Goal: Task Accomplishment & Management: Manage account settings

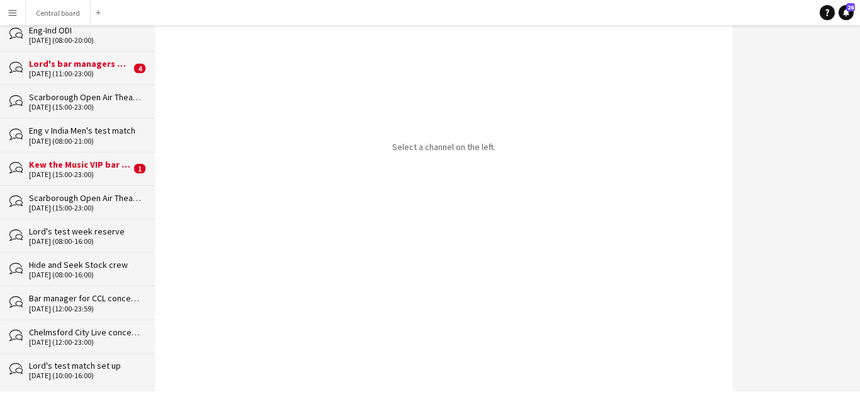
scroll to position [650, 0]
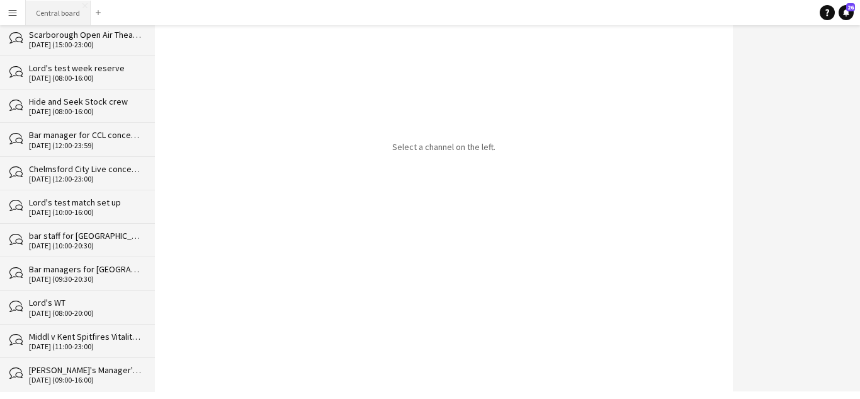
click at [63, 6] on button "Central board Close" at bounding box center [58, 13] width 65 height 25
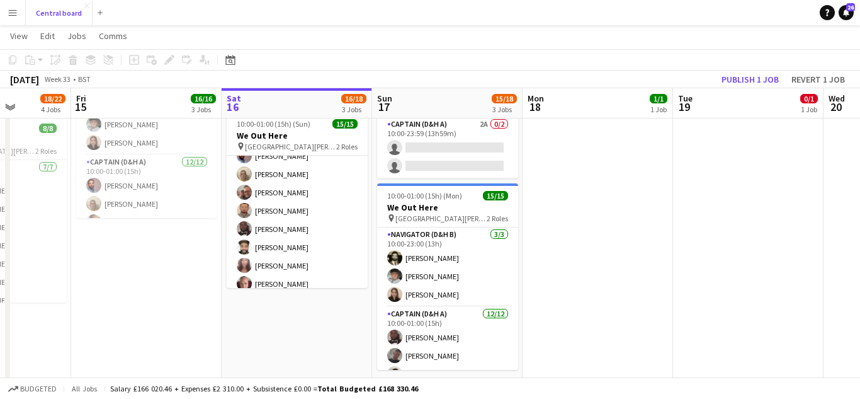
scroll to position [191, 0]
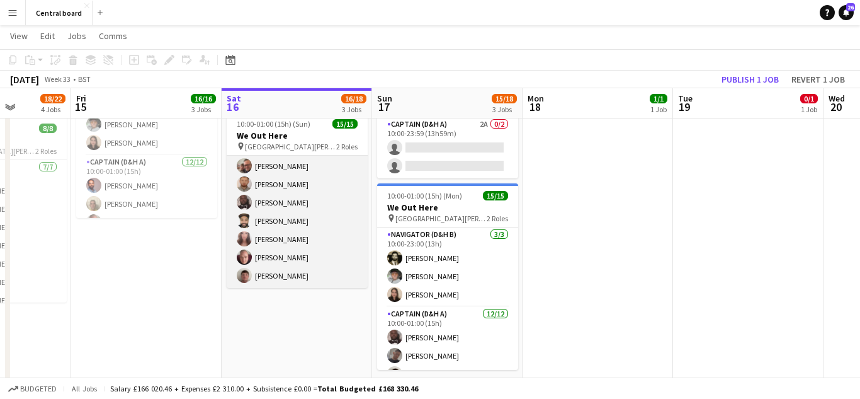
click at [335, 215] on app-card-role "Captain (D&H A) [DATE] 10:00-01:00 (15h) [PERSON_NAME] [PERSON_NAME] [PERSON_NA…" at bounding box center [297, 166] width 141 height 244
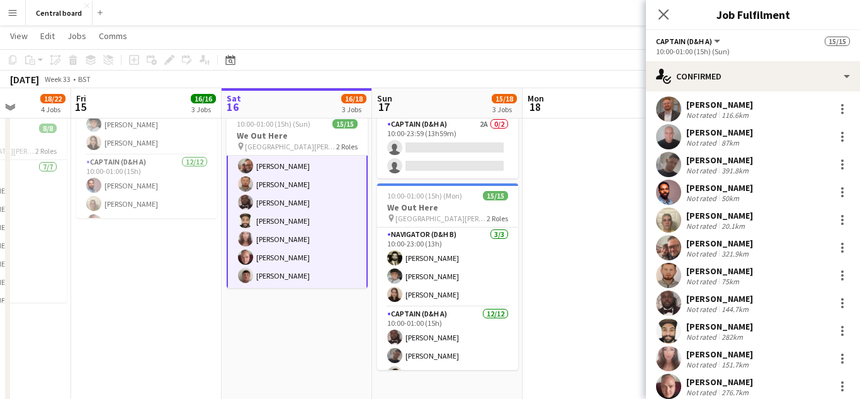
scroll to position [0, 0]
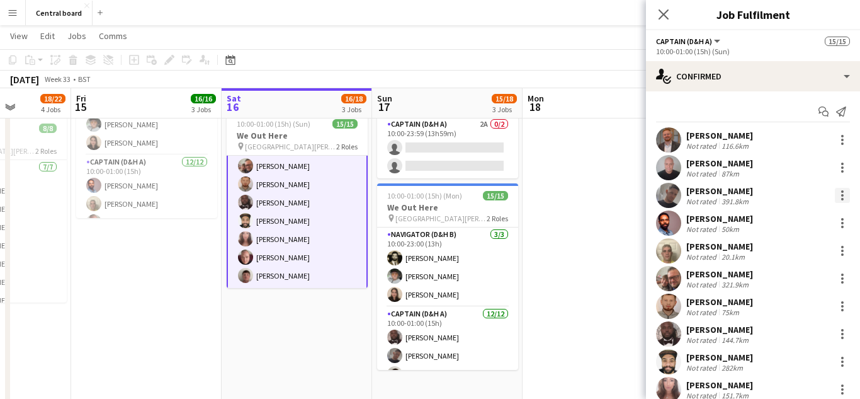
click at [843, 191] on div at bounding box center [842, 191] width 3 height 3
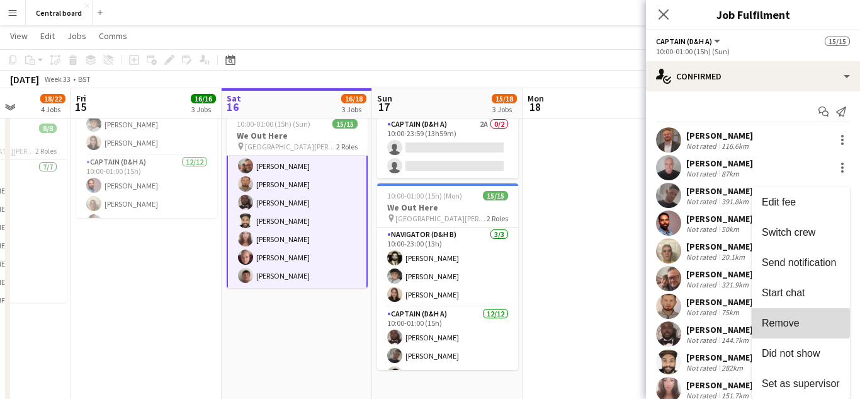
click at [790, 322] on span "Remove" at bounding box center [781, 322] width 38 height 11
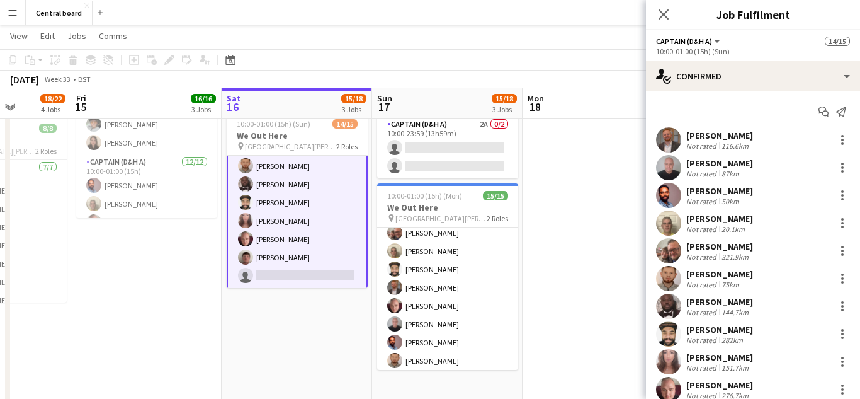
scroll to position [181, 0]
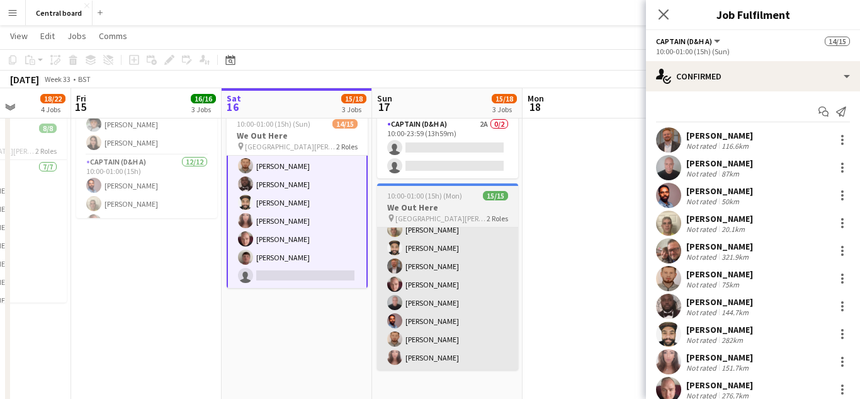
click at [440, 321] on app-card-role "Captain (D&H A) [DATE] 10:00-01:00 (15h) [PERSON_NAME] [PERSON_NAME] [PERSON_NA…" at bounding box center [447, 248] width 141 height 244
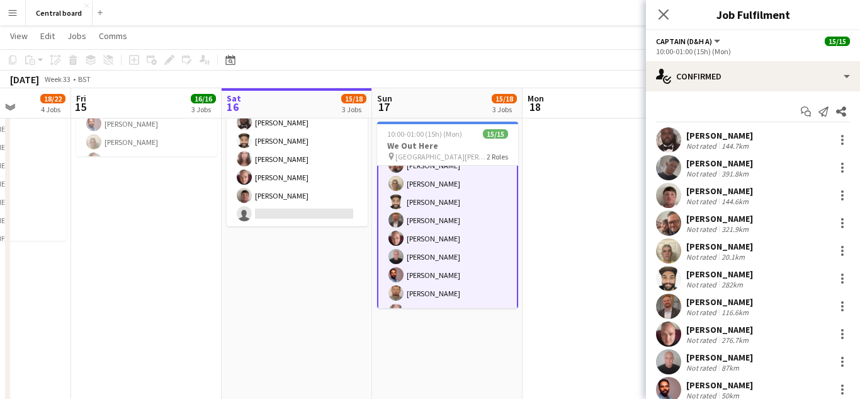
scroll to position [168, 0]
click at [842, 169] on div at bounding box center [842, 167] width 3 height 3
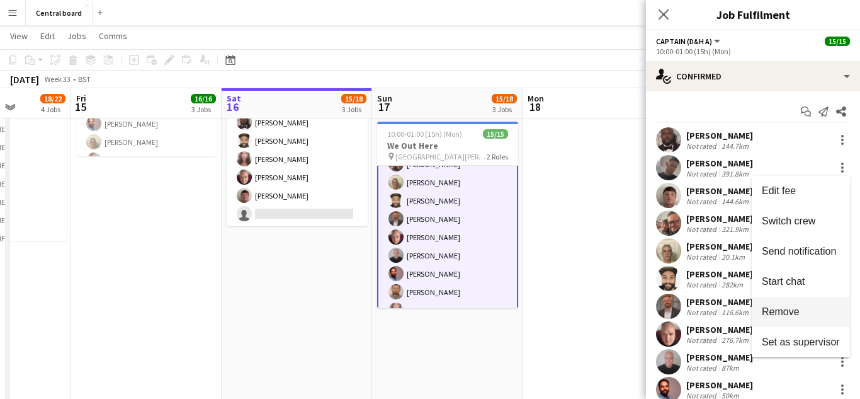
click at [790, 320] on button "Remove" at bounding box center [801, 312] width 98 height 30
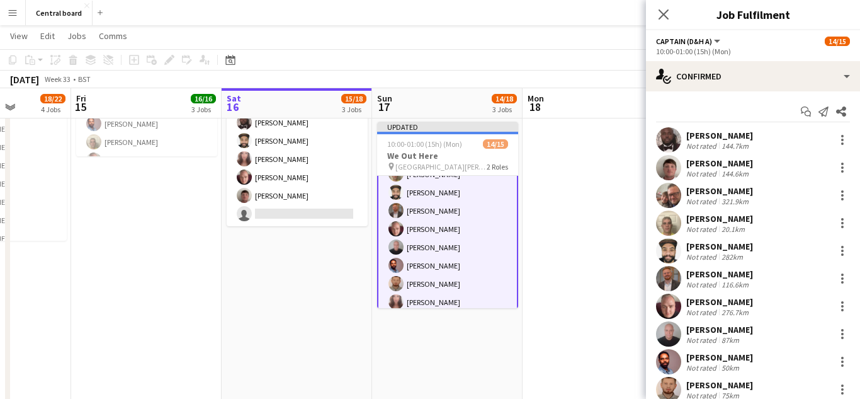
click at [611, 253] on app-date-cell "08:00-17:00 (9h) [DATE] out Here Break 1 Role Captain (D&H A) [DATE] 08:00-17:0…" at bounding box center [598, 282] width 151 height 736
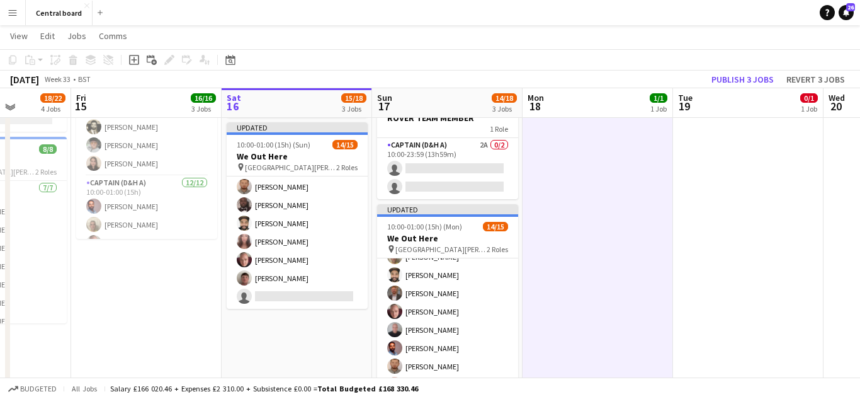
scroll to position [375, 0]
click at [743, 81] on button "Publish 3 jobs" at bounding box center [743, 79] width 72 height 16
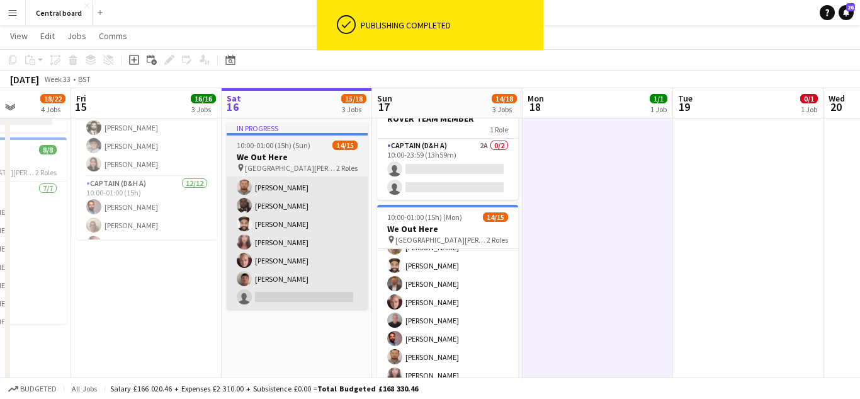
click at [317, 241] on app-card-role "Captain (D&H A) [DATE] 10:00-01:00 (15h) [PERSON_NAME] [PERSON_NAME] [PERSON_NA…" at bounding box center [297, 187] width 141 height 244
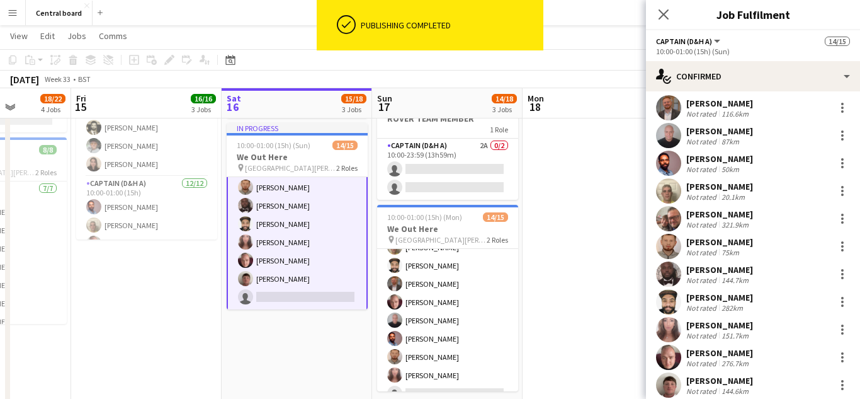
scroll to position [95, 0]
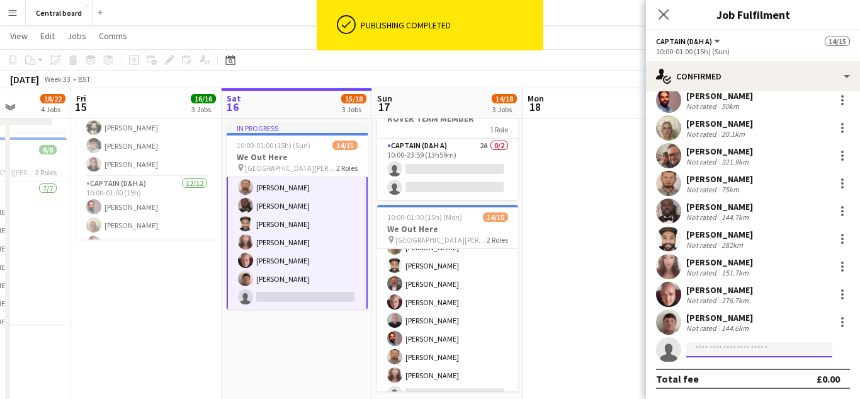
click at [747, 351] on input at bounding box center [759, 349] width 146 height 15
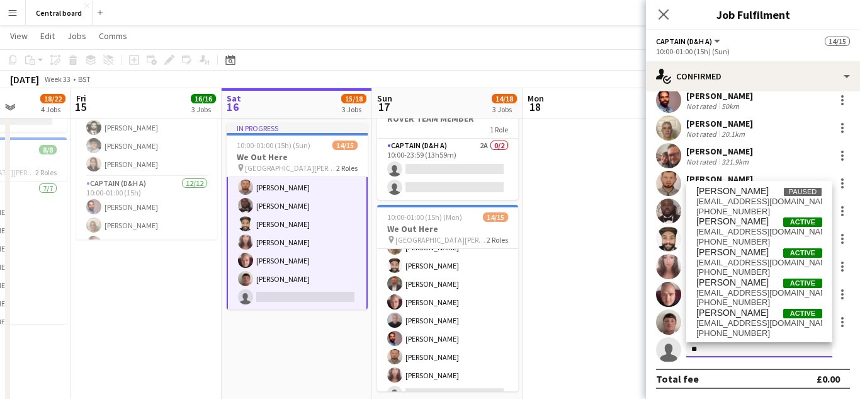
type input "*"
click at [666, 15] on icon "Close pop-in" at bounding box center [663, 14] width 12 height 12
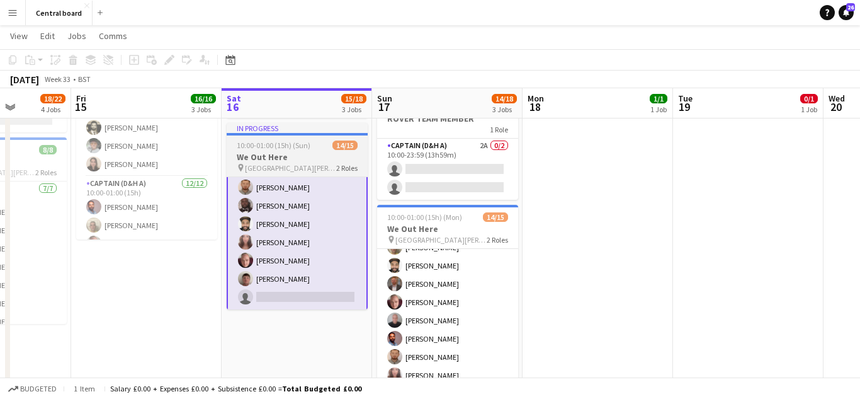
click at [323, 258] on app-card-role "Captain (D&H A) [DATE] 10:00-01:00 (15h) [PERSON_NAME] [PERSON_NAME] [PERSON_NA…" at bounding box center [297, 187] width 141 height 246
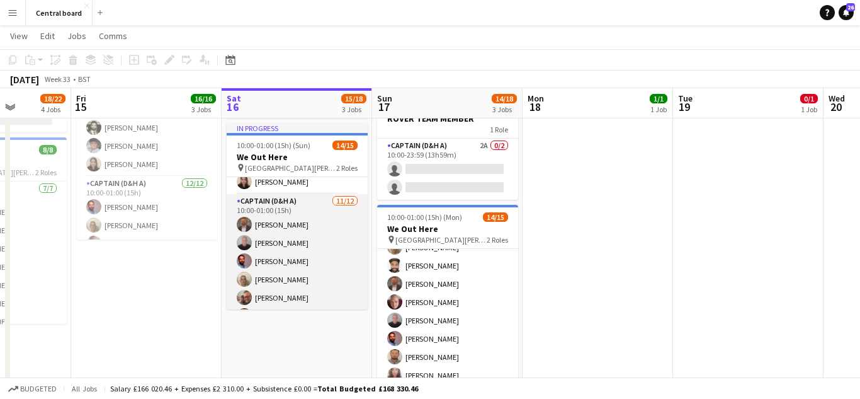
scroll to position [191, 0]
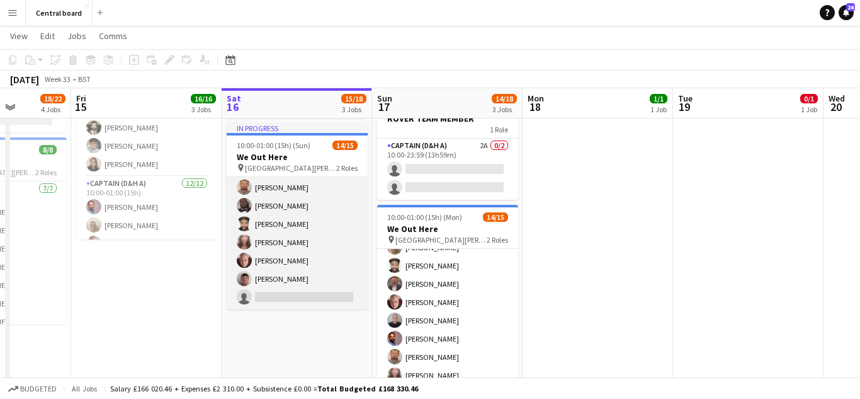
click at [293, 290] on app-card-role "Captain (D&H A) [DATE] 10:00-01:00 (15h) [PERSON_NAME] [PERSON_NAME] [PERSON_NA…" at bounding box center [297, 187] width 141 height 244
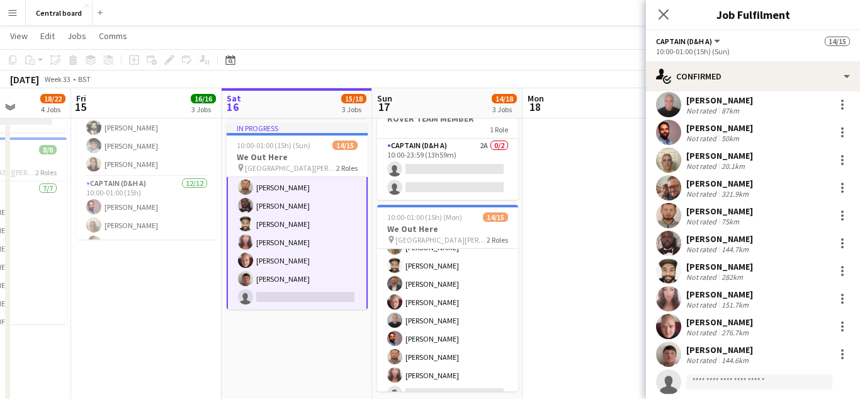
scroll to position [95, 0]
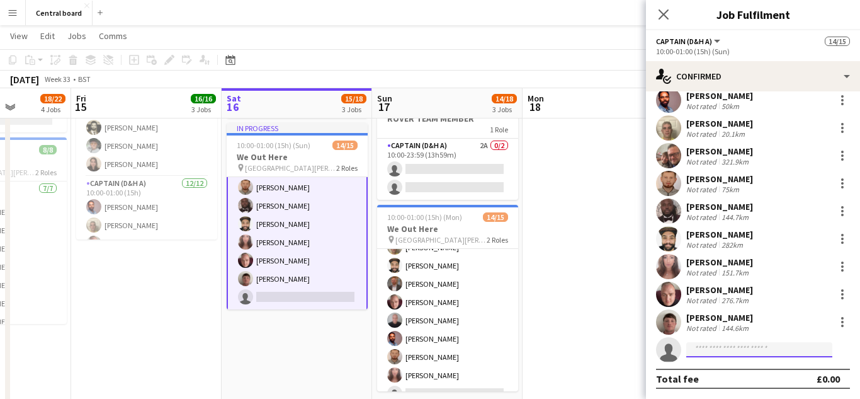
click at [719, 344] on input at bounding box center [759, 349] width 146 height 15
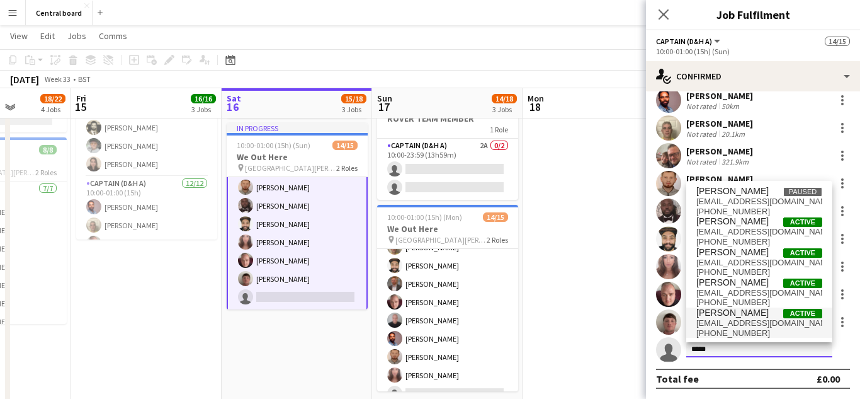
type input "*****"
click at [741, 328] on span "[PHONE_NUMBER]" at bounding box center [760, 333] width 126 height 10
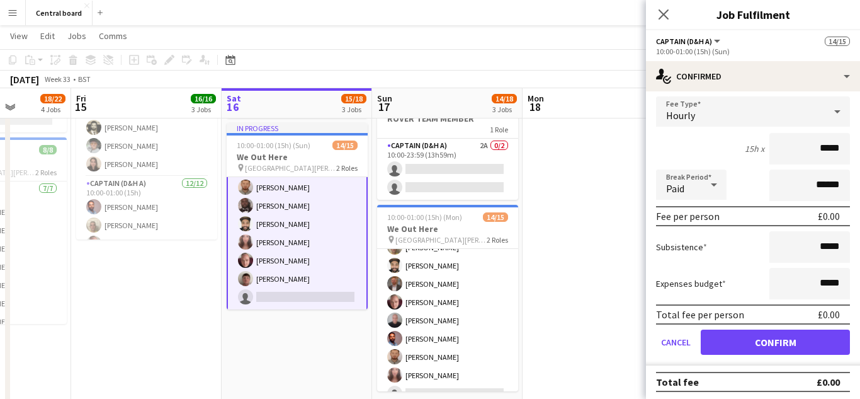
scroll to position [381, 0]
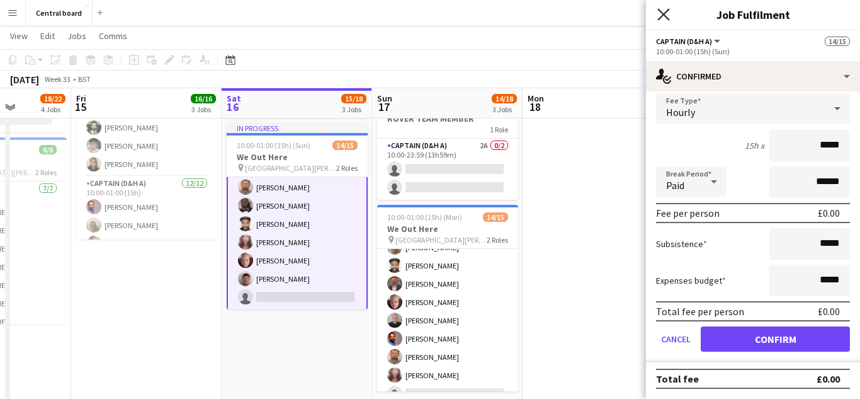
click at [664, 13] on icon "Close pop-in" at bounding box center [663, 14] width 12 height 12
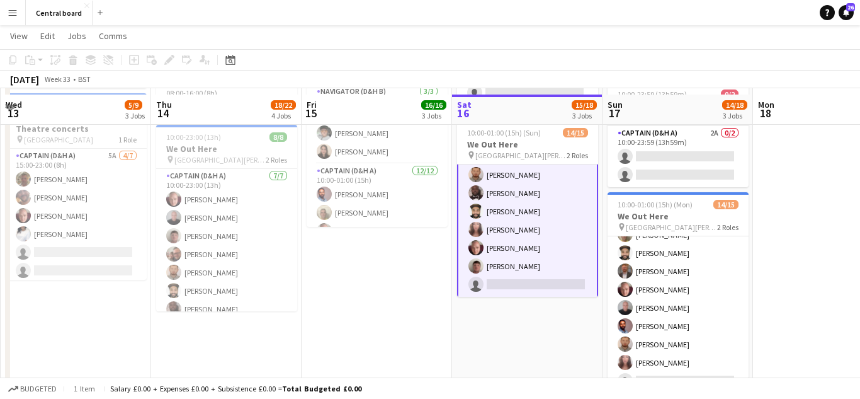
scroll to position [383, 0]
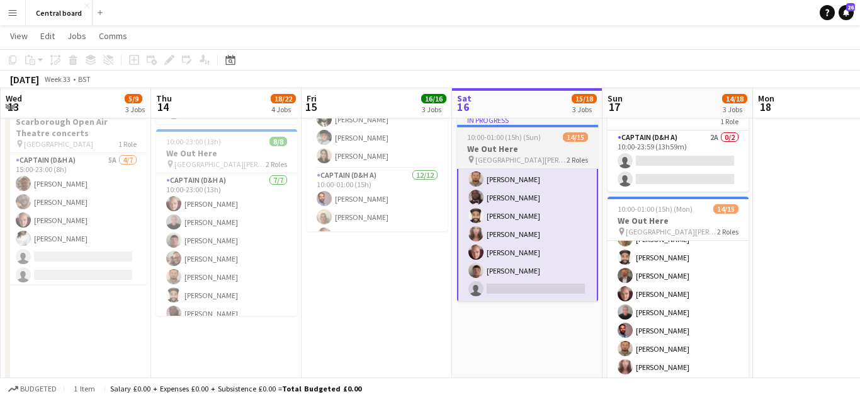
click at [538, 290] on app-card-role "Captain (D&H A) [DATE] 10:00-01:00 (15h) [PERSON_NAME] [PERSON_NAME] [PERSON_NA…" at bounding box center [527, 179] width 141 height 246
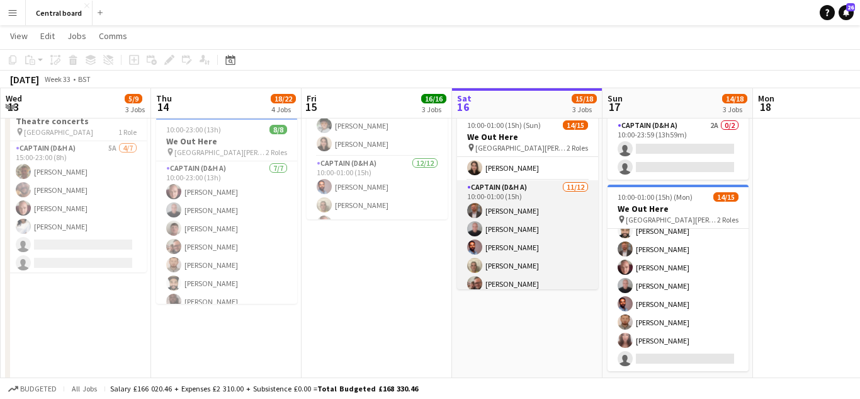
scroll to position [191, 0]
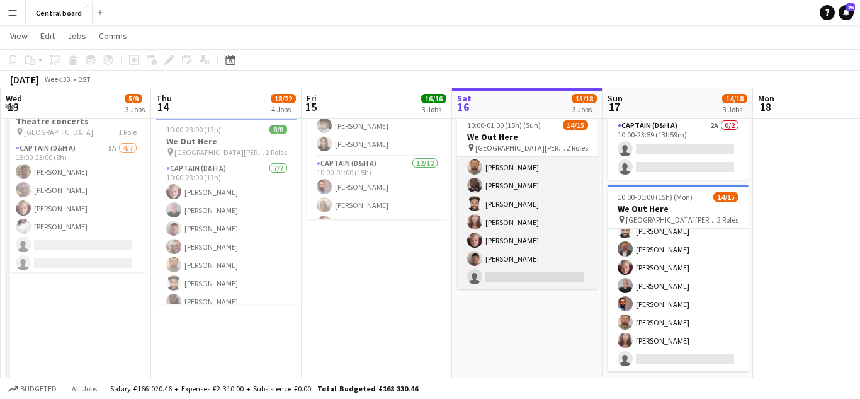
click at [528, 279] on app-card-role "Captain (D&H A) [DATE] 10:00-01:00 (15h) [PERSON_NAME] [PERSON_NAME] [PERSON_NA…" at bounding box center [527, 167] width 141 height 244
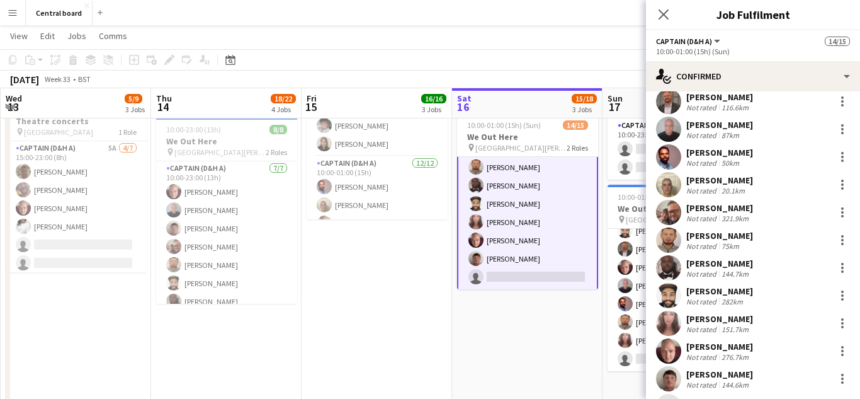
scroll to position [95, 0]
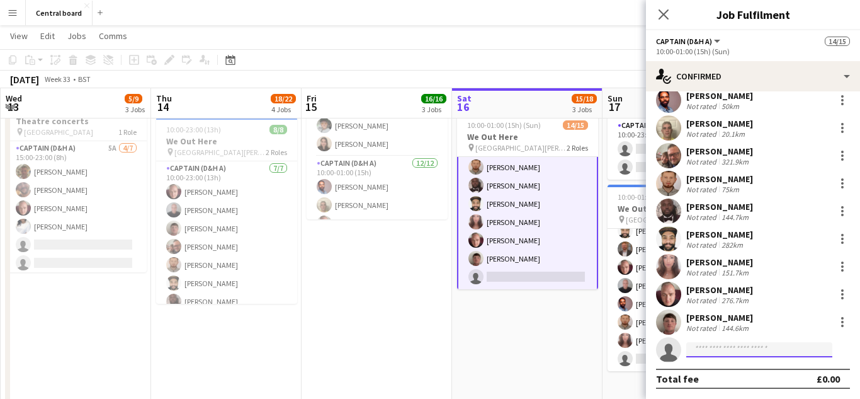
click at [729, 351] on input at bounding box center [759, 349] width 146 height 15
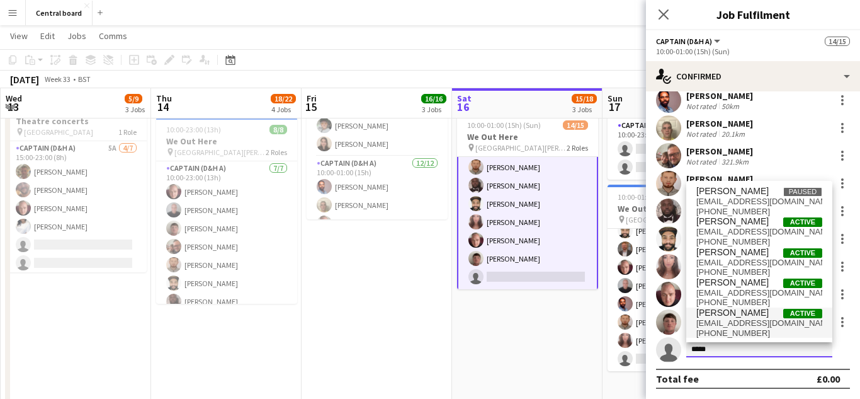
type input "*****"
click at [749, 321] on span "[EMAIL_ADDRESS][DOMAIN_NAME]" at bounding box center [760, 323] width 126 height 10
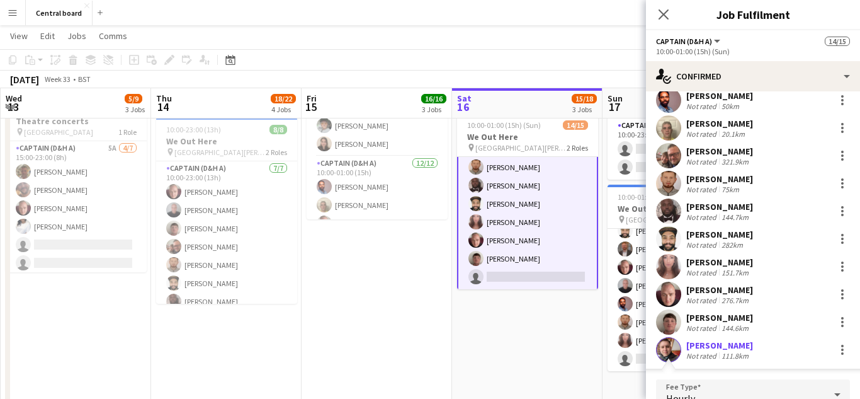
scroll to position [277, 0]
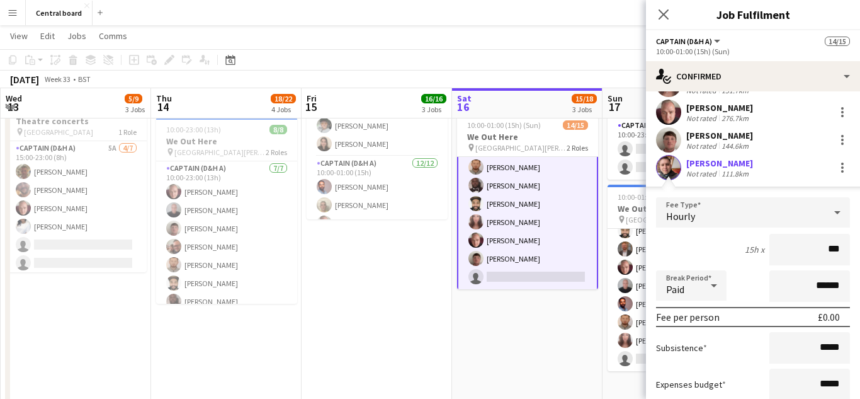
type input "**"
type input "******"
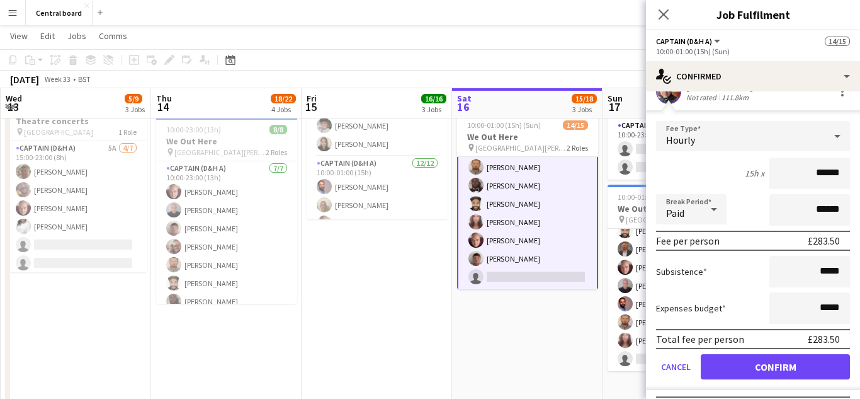
scroll to position [381, 0]
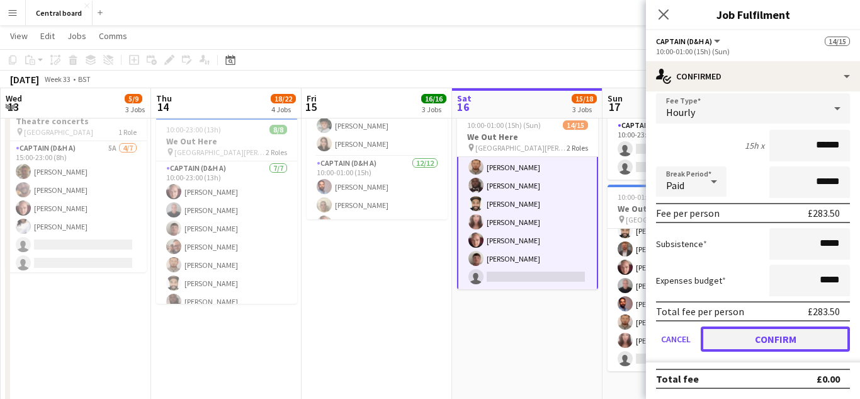
click at [761, 342] on button "Confirm" at bounding box center [775, 338] width 149 height 25
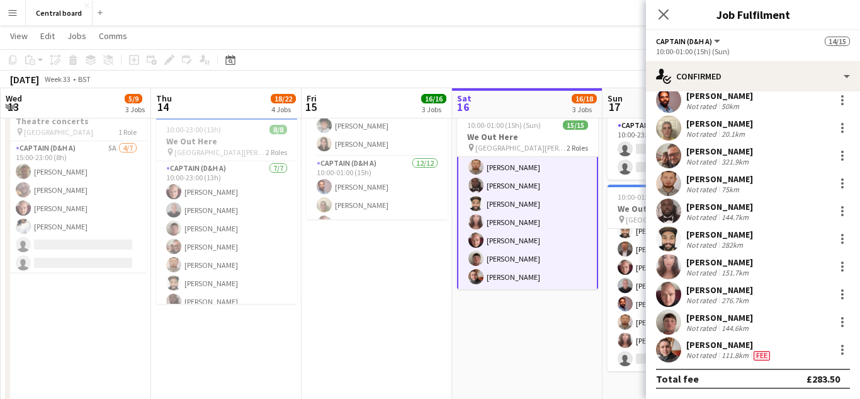
scroll to position [95, 0]
click at [659, 14] on icon "Close pop-in" at bounding box center [663, 14] width 12 height 12
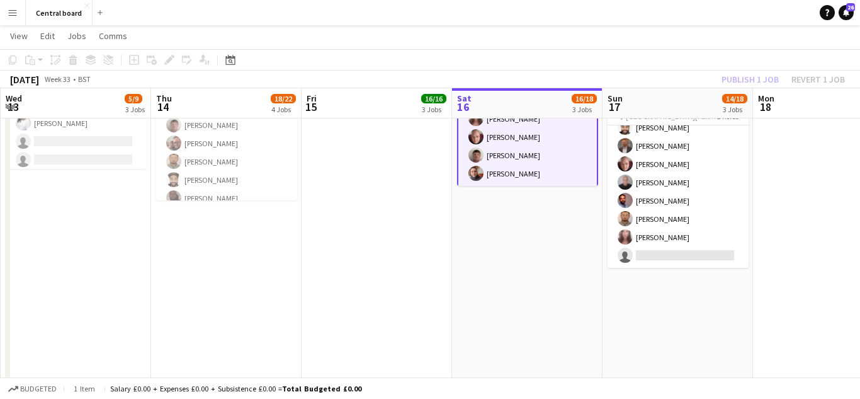
scroll to position [499, 0]
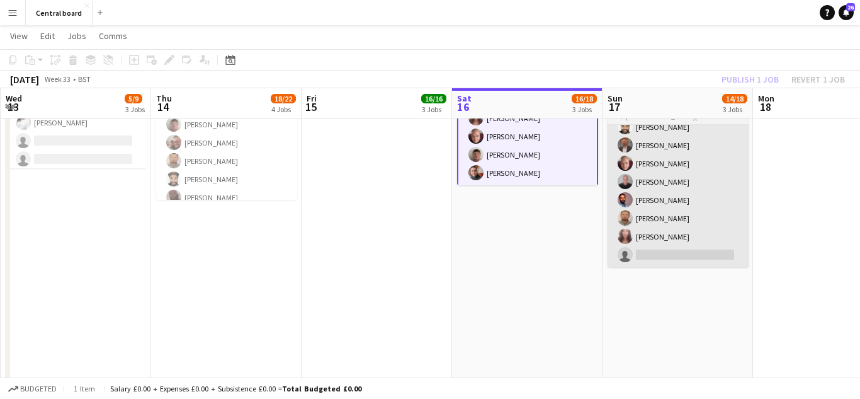
click at [689, 254] on app-card-role "Captain (D&H A) [DATE] 10:00-01:00 (15h) [PERSON_NAME] [PERSON_NAME] [PERSON_NA…" at bounding box center [678, 145] width 141 height 244
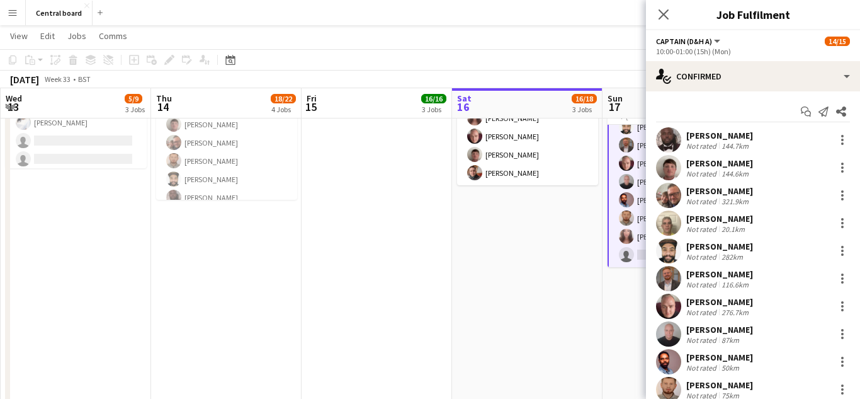
scroll to position [95, 0]
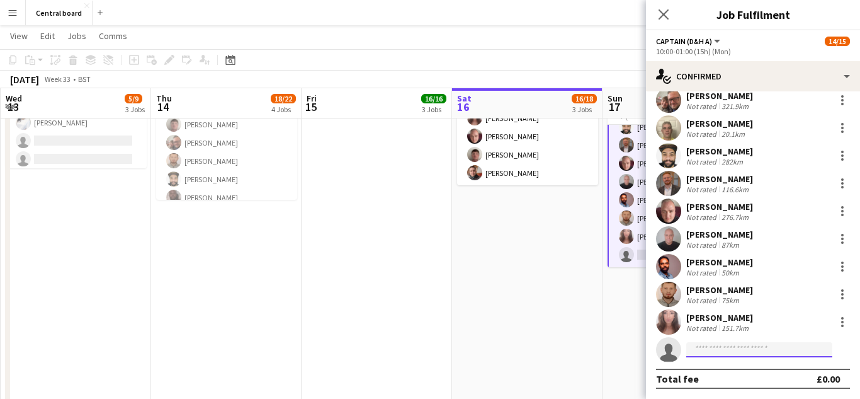
click at [729, 352] on input at bounding box center [759, 349] width 146 height 15
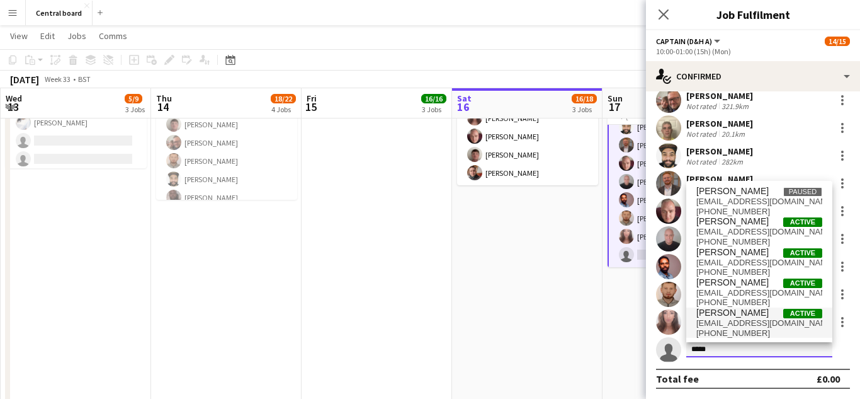
type input "*****"
click at [758, 326] on span "[EMAIL_ADDRESS][DOMAIN_NAME]" at bounding box center [760, 323] width 126 height 10
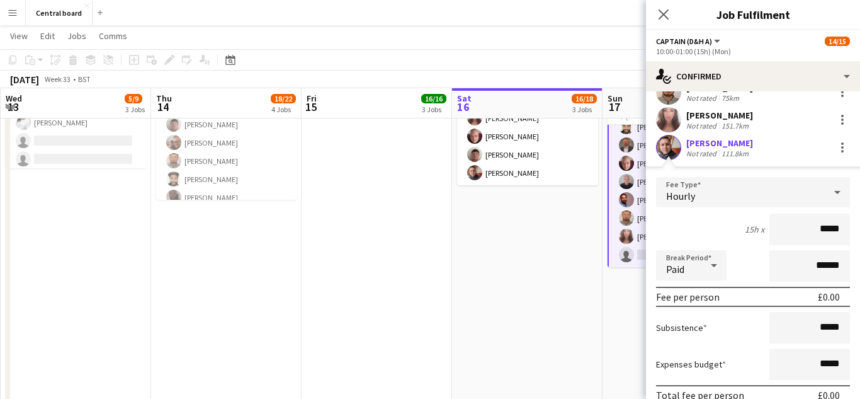
scroll to position [298, 0]
type input "**"
type input "******"
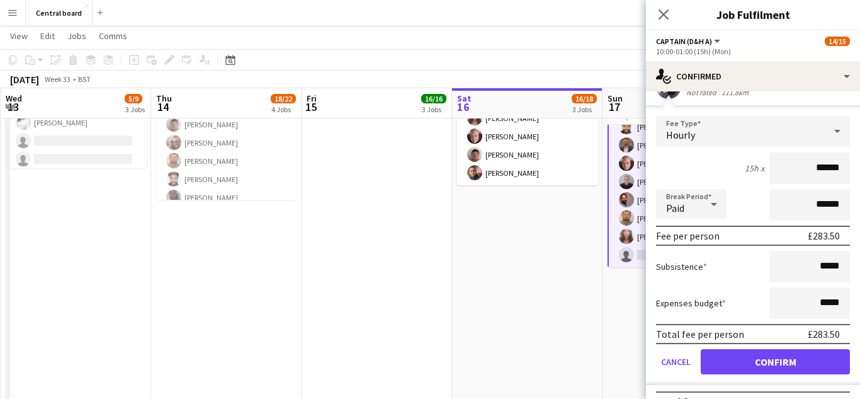
scroll to position [381, 0]
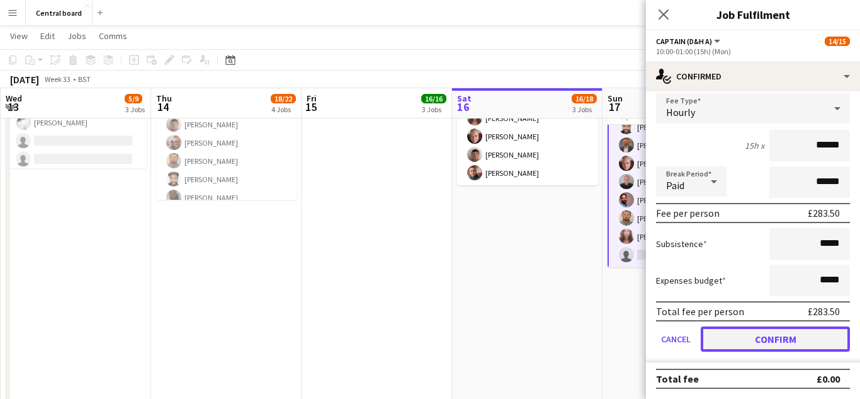
click at [768, 338] on button "Confirm" at bounding box center [775, 338] width 149 height 25
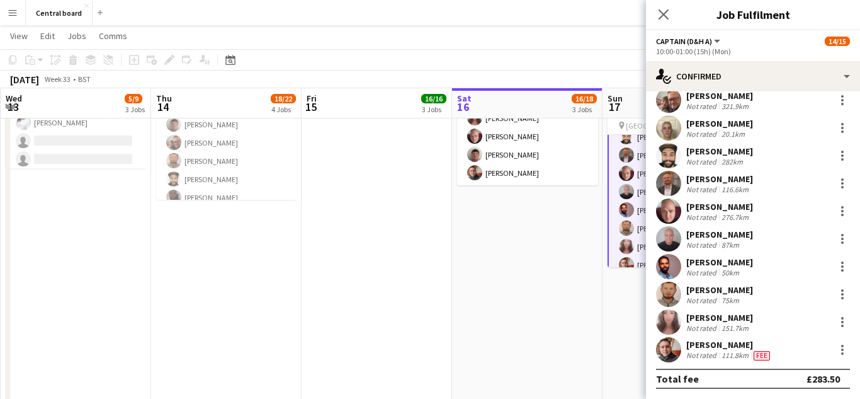
scroll to position [95, 0]
click at [663, 16] on icon at bounding box center [663, 14] width 12 height 12
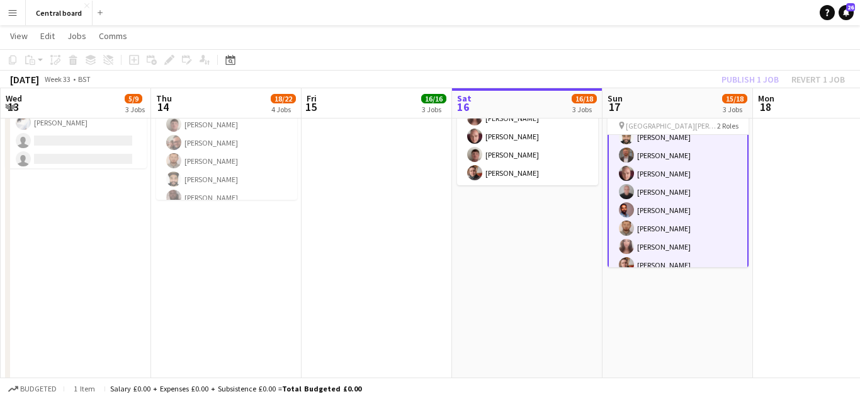
click at [691, 338] on app-date-cell "08:00-17:00 (9h) 0/1 We out Here Ops 1 Role Captain (D&H A) 11A 0/1 08:00-17:00…" at bounding box center [678, 372] width 151 height 999
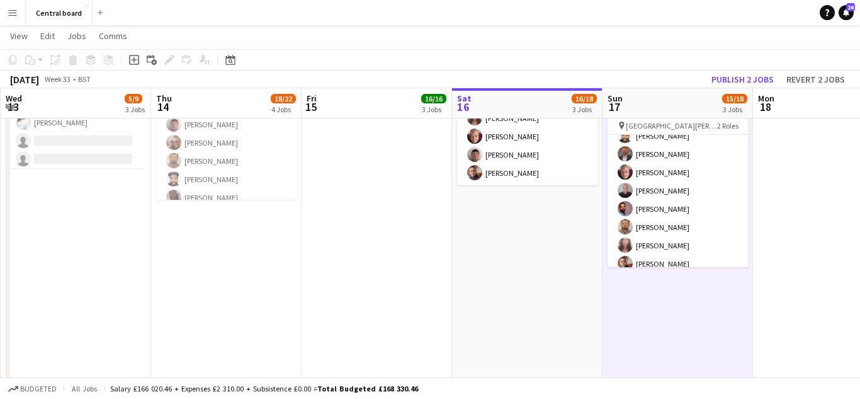
scroll to position [181, 0]
click at [743, 79] on button "Publish 2 jobs" at bounding box center [743, 79] width 72 height 16
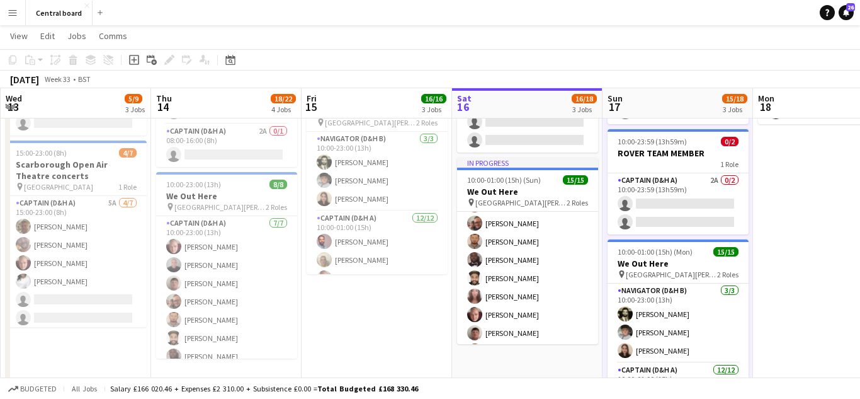
scroll to position [191, 0]
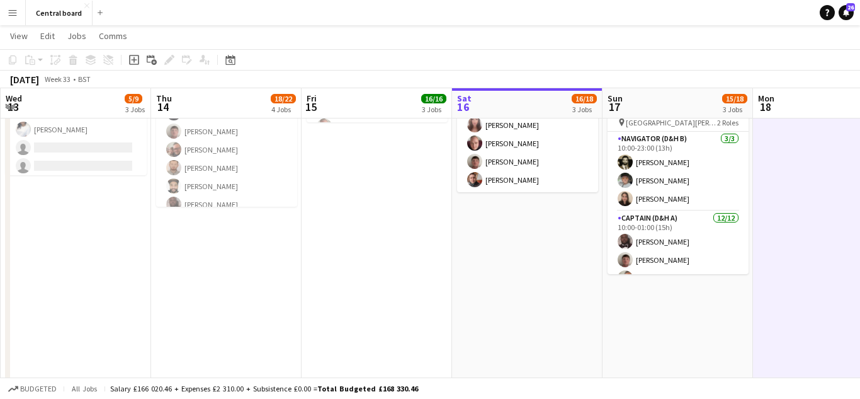
scroll to position [464, 0]
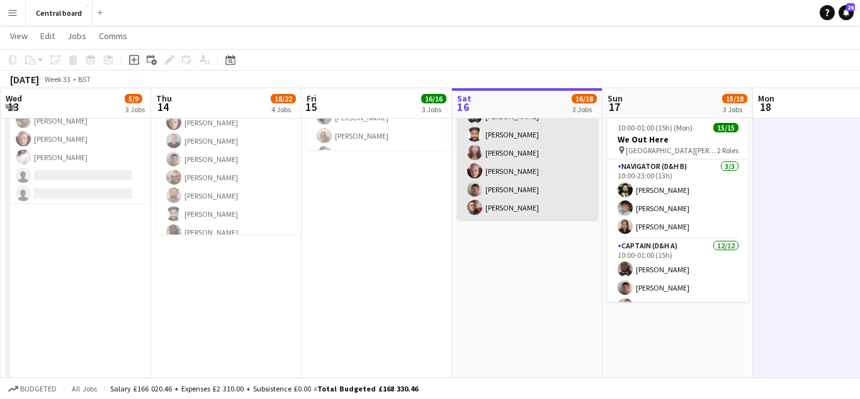
click at [484, 207] on app-card-role "Captain (D&H A) [DATE] 10:00-01:00 (15h) [PERSON_NAME] [PERSON_NAME] [PERSON_NA…" at bounding box center [527, 98] width 141 height 244
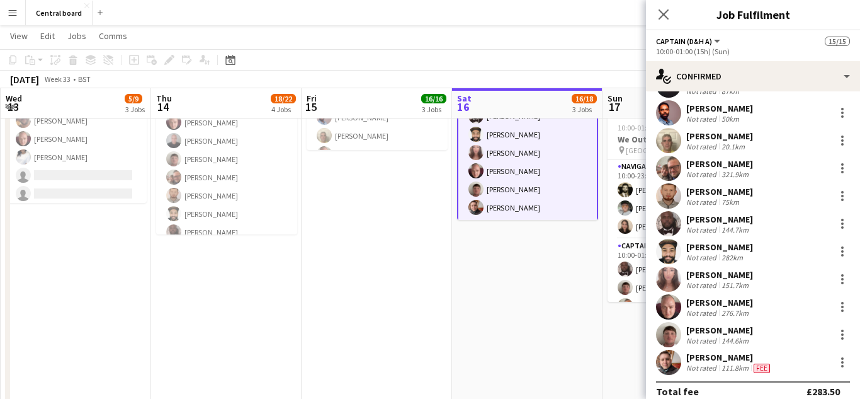
scroll to position [83, 0]
click at [669, 365] on app-user-avatar at bounding box center [668, 361] width 25 height 25
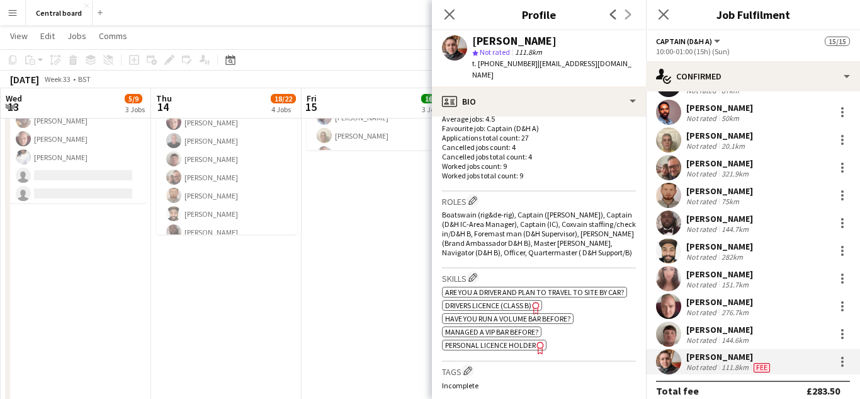
scroll to position [339, 0]
click at [506, 338] on span "Personal Licence Holder" at bounding box center [490, 342] width 91 height 9
click at [450, 12] on icon "Close pop-in" at bounding box center [449, 14] width 12 height 12
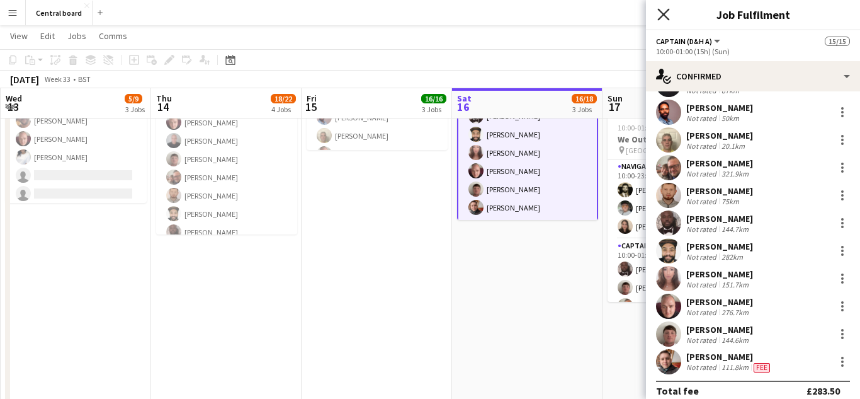
click at [663, 14] on icon at bounding box center [663, 14] width 12 height 12
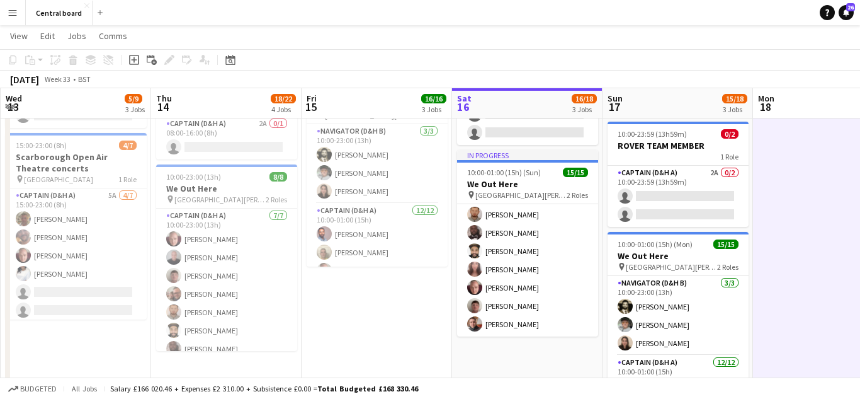
scroll to position [347, 0]
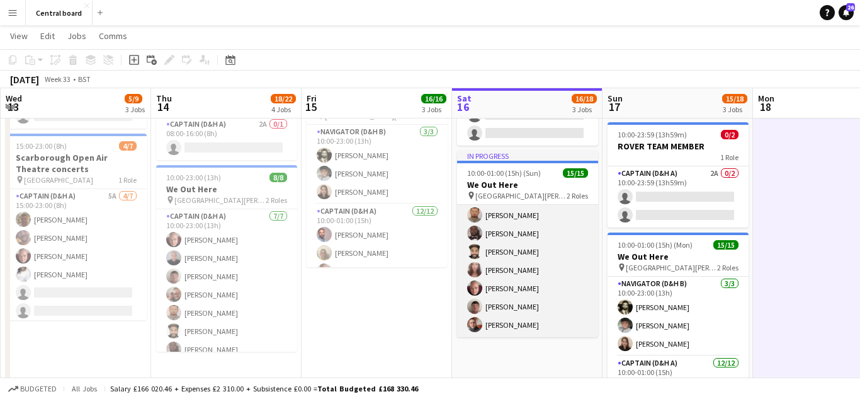
click at [533, 309] on app-card-role "Captain (D&H A) [DATE] 10:00-01:00 (15h) [PERSON_NAME] [PERSON_NAME] [PERSON_NA…" at bounding box center [527, 215] width 141 height 244
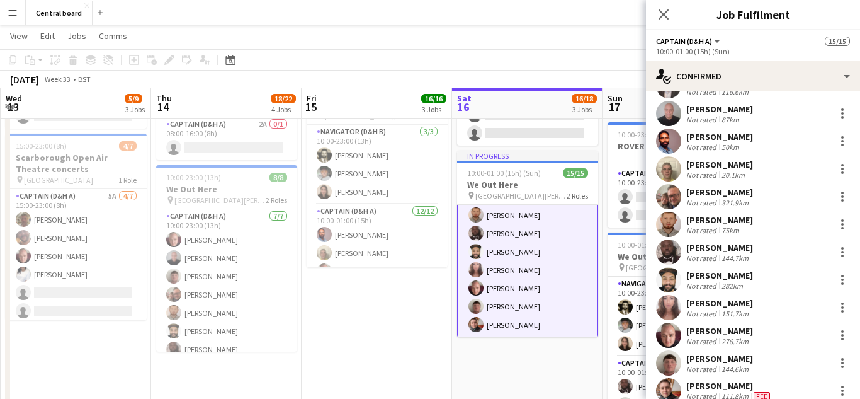
scroll to position [95, 0]
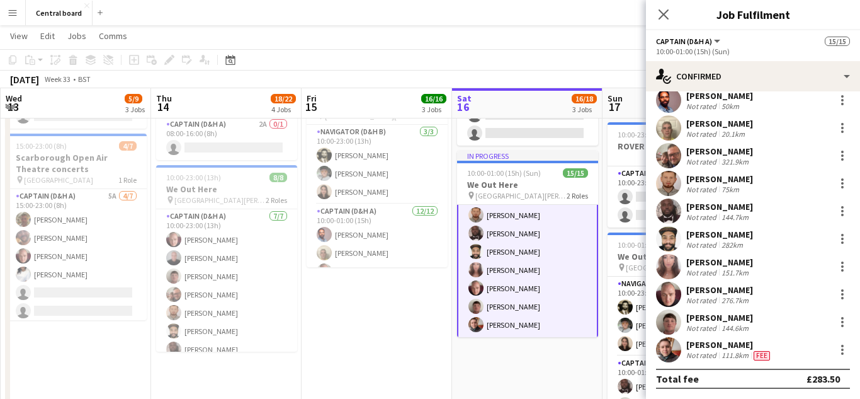
click at [674, 355] on app-user-avatar at bounding box center [668, 349] width 25 height 25
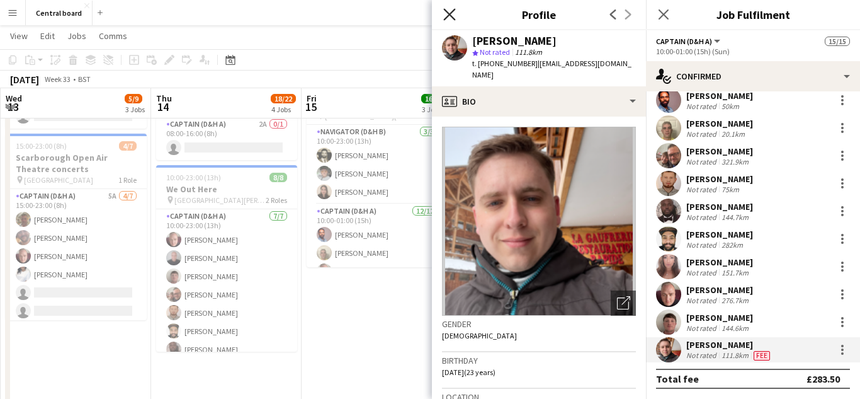
click at [450, 13] on icon at bounding box center [449, 14] width 12 height 12
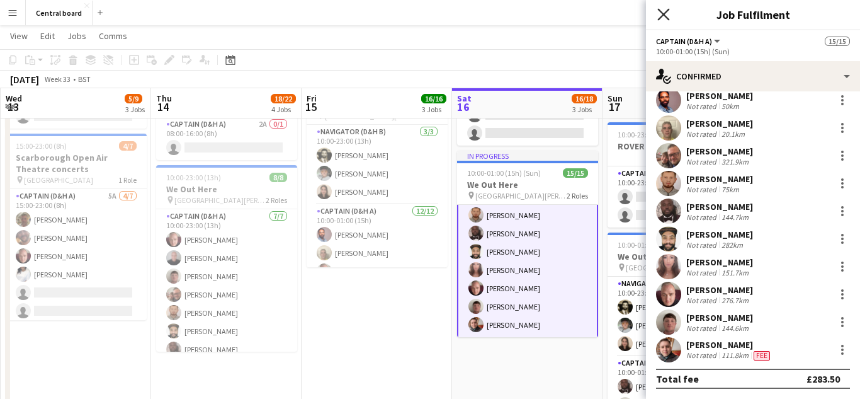
click at [667, 17] on icon at bounding box center [663, 14] width 12 height 12
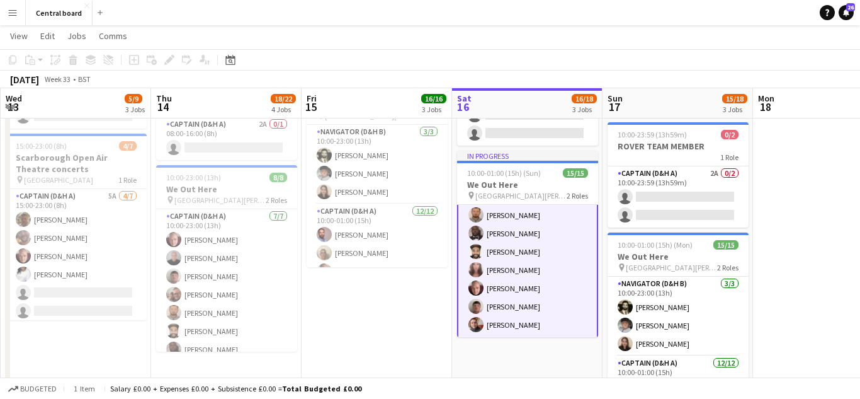
click at [8, 9] on app-icon "Menu" at bounding box center [13, 13] width 10 height 10
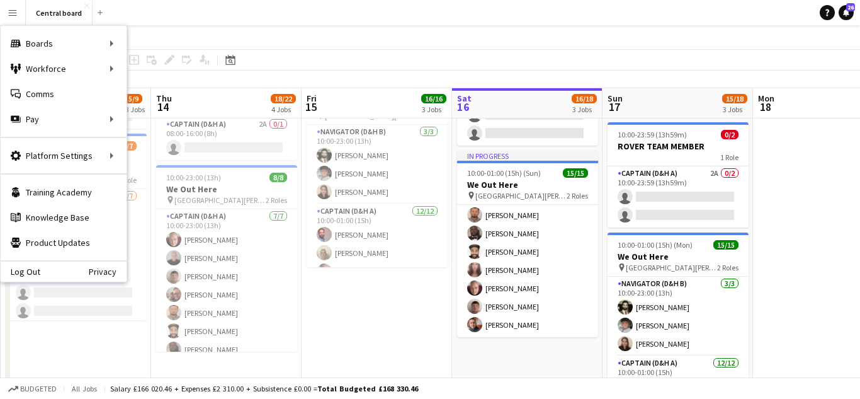
scroll to position [191, 0]
click at [144, 63] on link "My Workforce" at bounding box center [190, 68] width 126 height 25
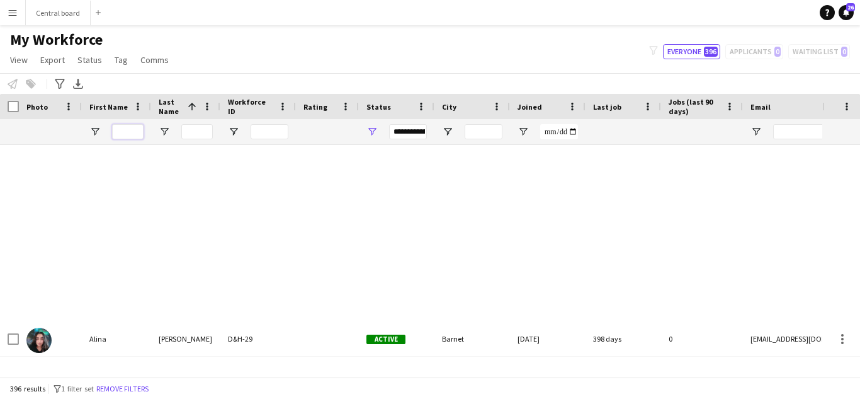
click at [122, 129] on input "First Name Filter Input" at bounding box center [127, 131] width 31 height 15
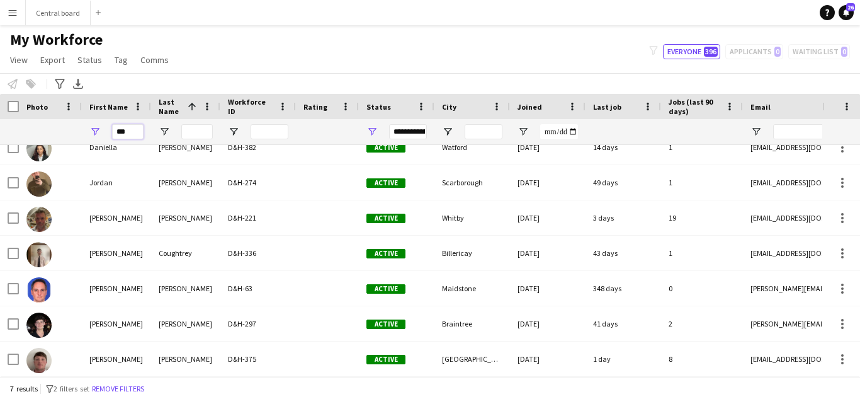
scroll to position [15, 0]
type input "*"
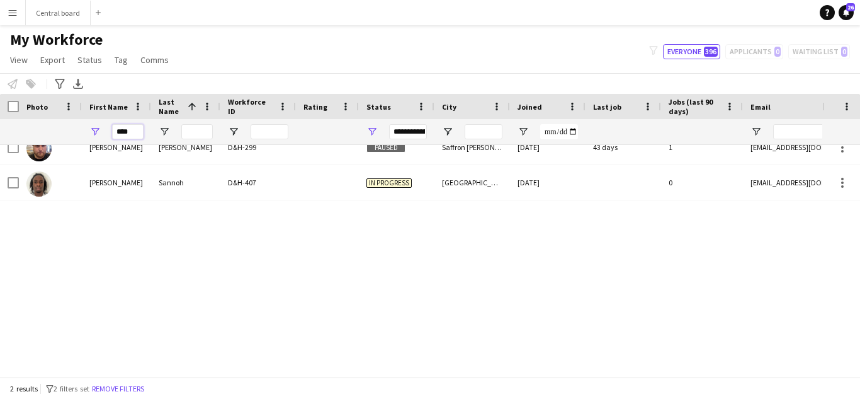
scroll to position [0, 0]
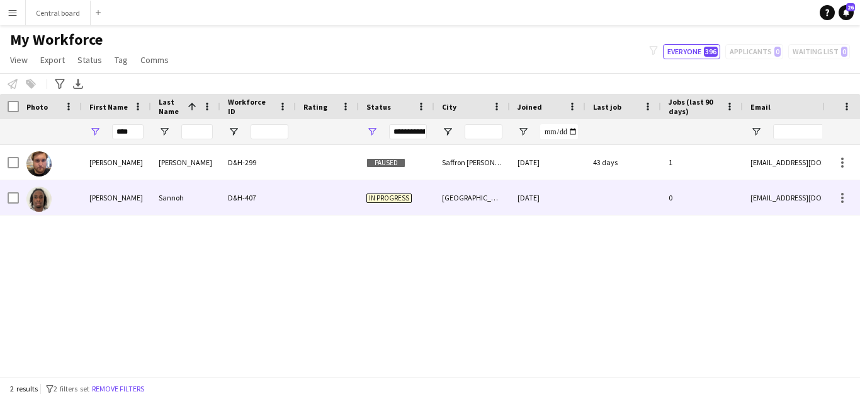
click at [113, 191] on div "[PERSON_NAME]" at bounding box center [116, 197] width 69 height 35
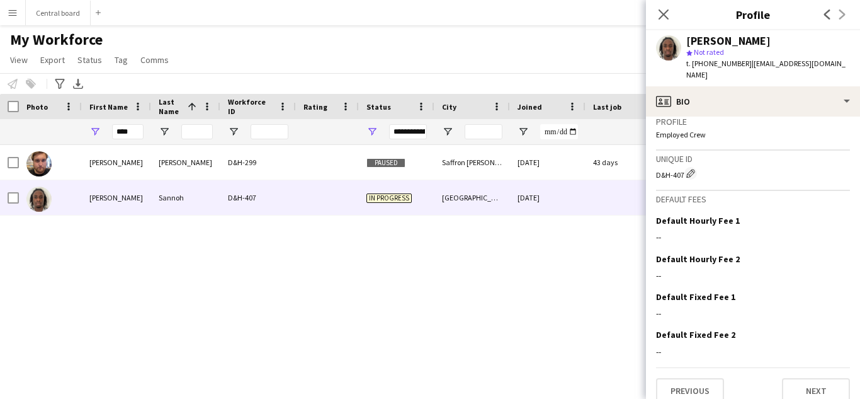
scroll to position [509, 0]
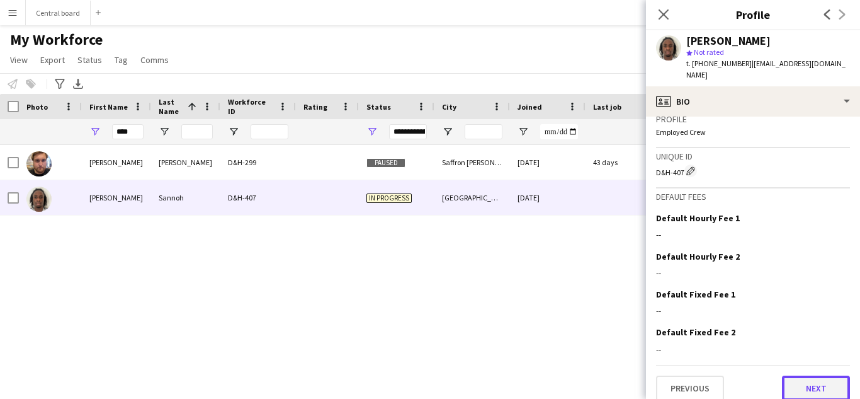
click at [806, 379] on button "Next" at bounding box center [816, 387] width 68 height 25
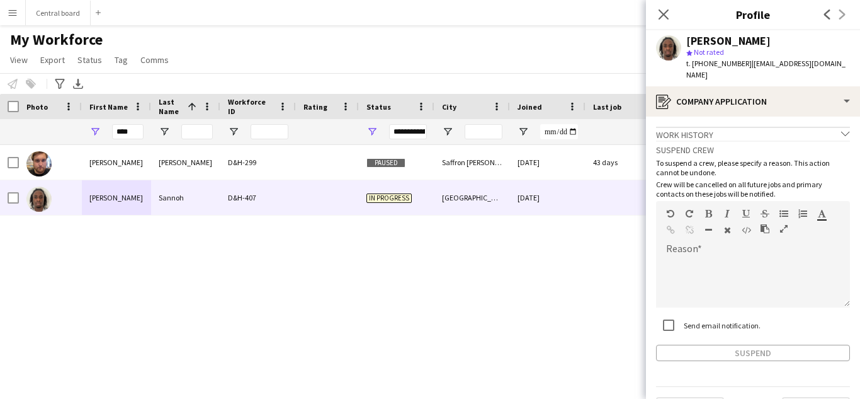
scroll to position [21, 0]
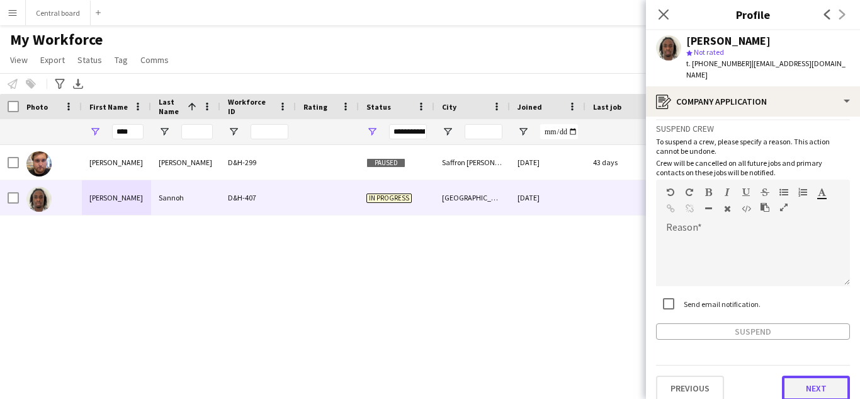
click at [807, 378] on button "Next" at bounding box center [816, 387] width 68 height 25
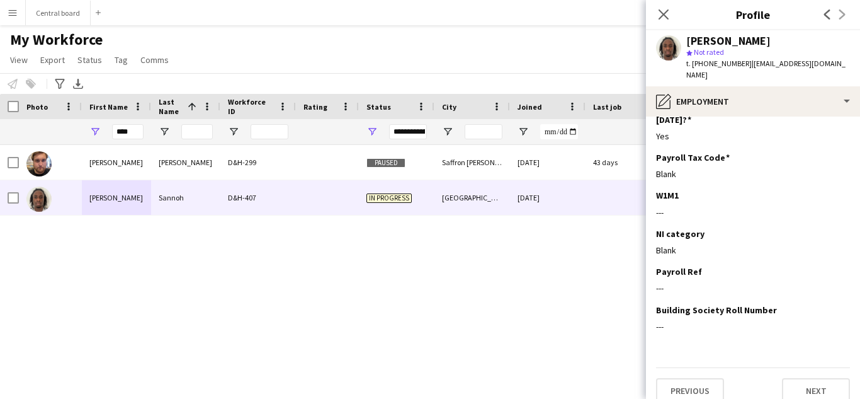
scroll to position [175, 0]
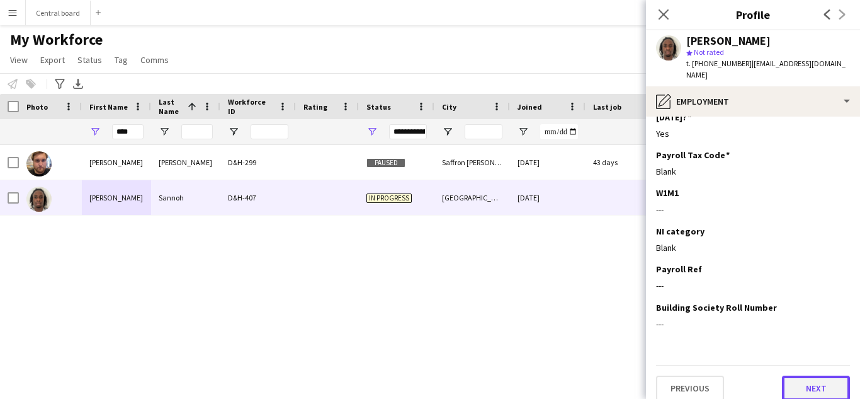
click at [811, 380] on button "Next" at bounding box center [816, 387] width 68 height 25
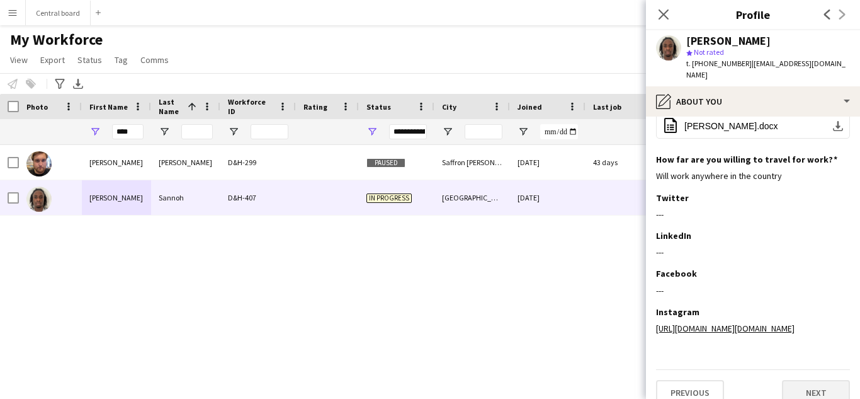
scroll to position [186, 0]
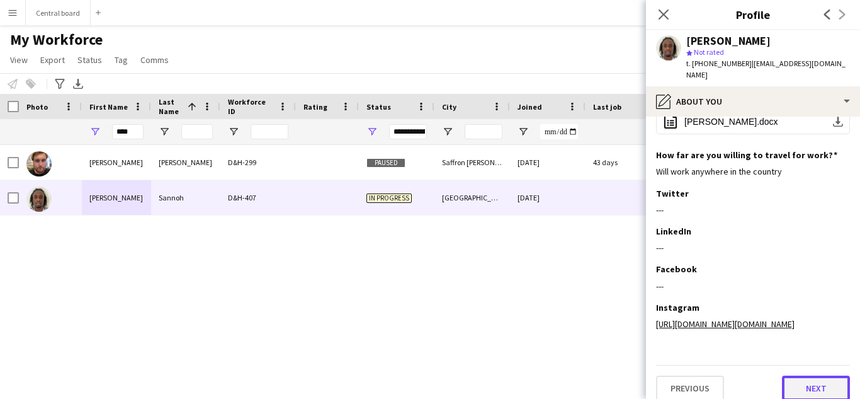
click at [813, 379] on button "Next" at bounding box center [816, 387] width 68 height 25
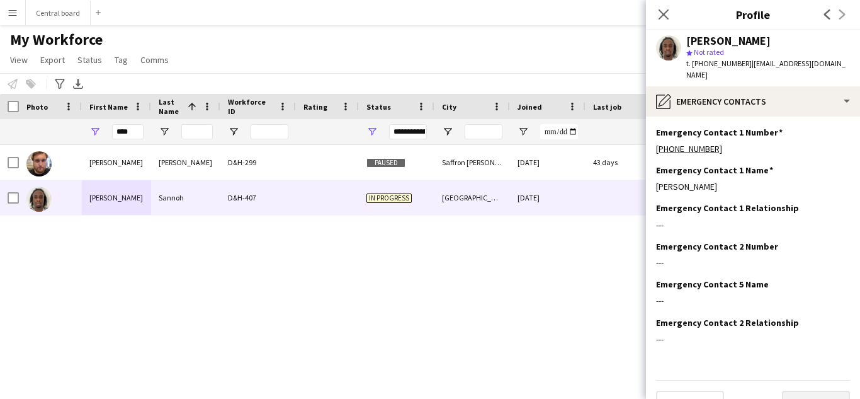
scroll to position [15, 0]
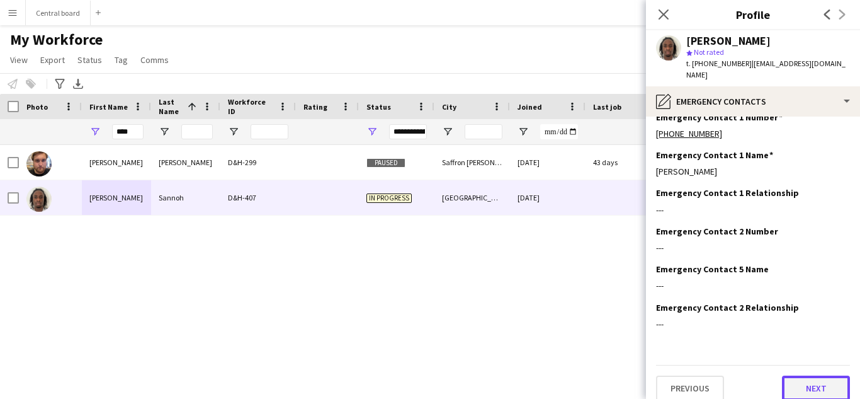
click at [816, 378] on button "Next" at bounding box center [816, 387] width 68 height 25
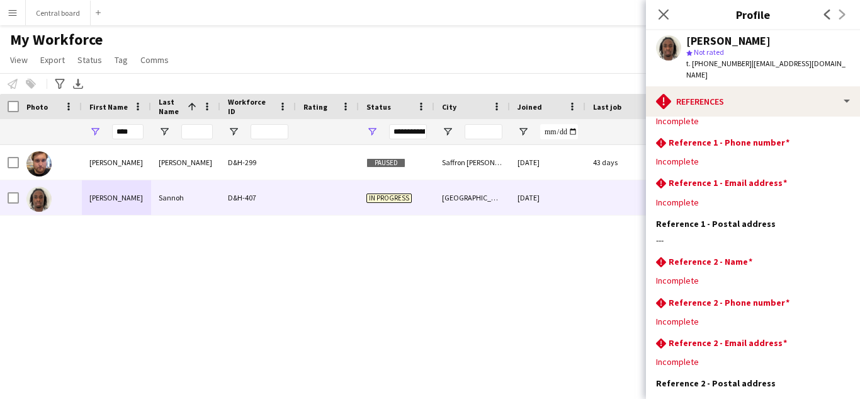
scroll to position [106, 0]
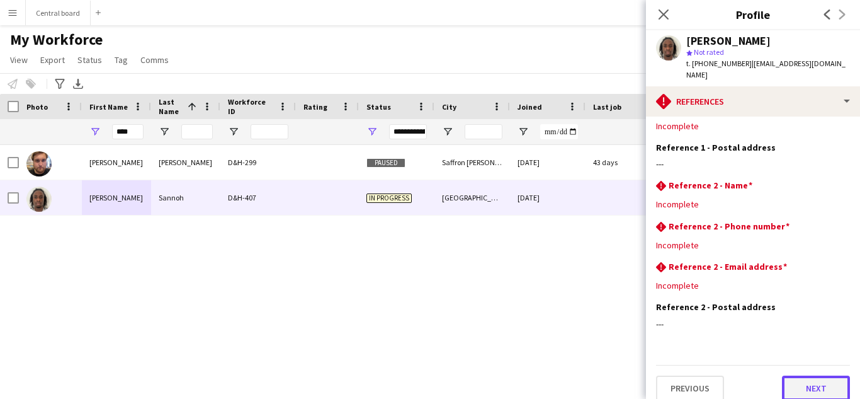
click at [811, 381] on button "Next" at bounding box center [816, 387] width 68 height 25
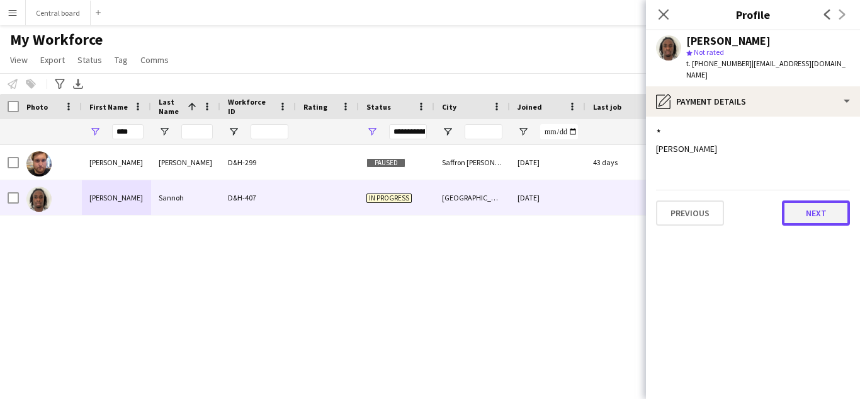
click at [825, 205] on button "Next" at bounding box center [816, 212] width 68 height 25
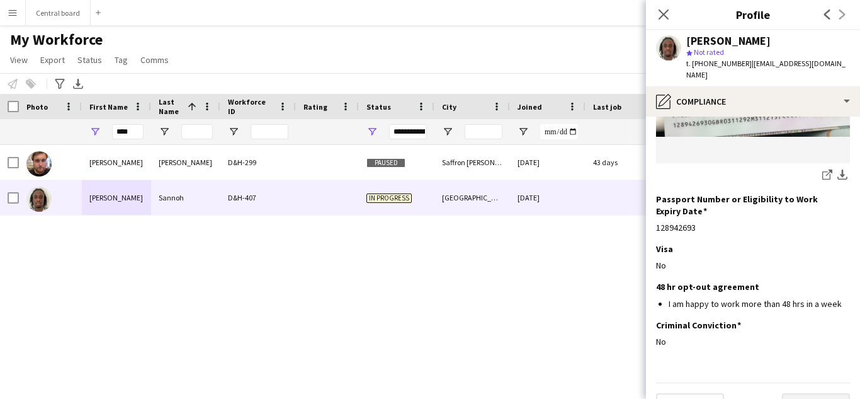
scroll to position [258, 0]
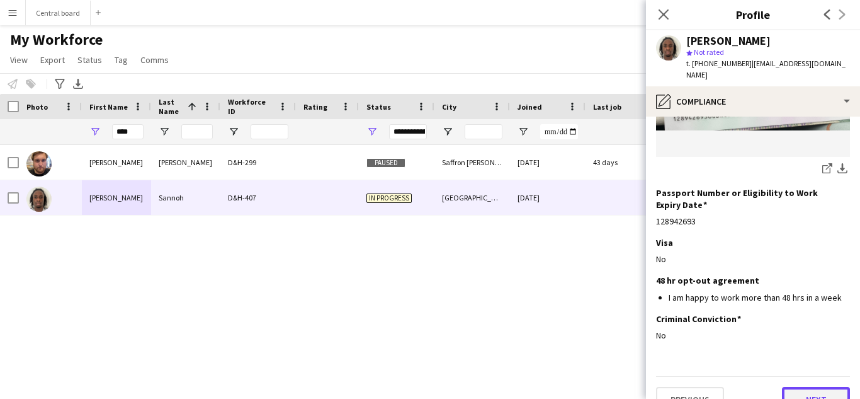
click at [812, 387] on button "Next" at bounding box center [816, 399] width 68 height 25
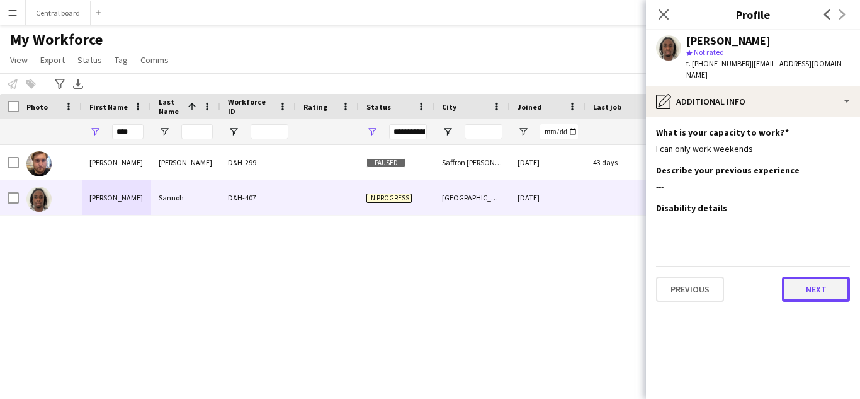
click at [819, 276] on button "Next" at bounding box center [816, 288] width 68 height 25
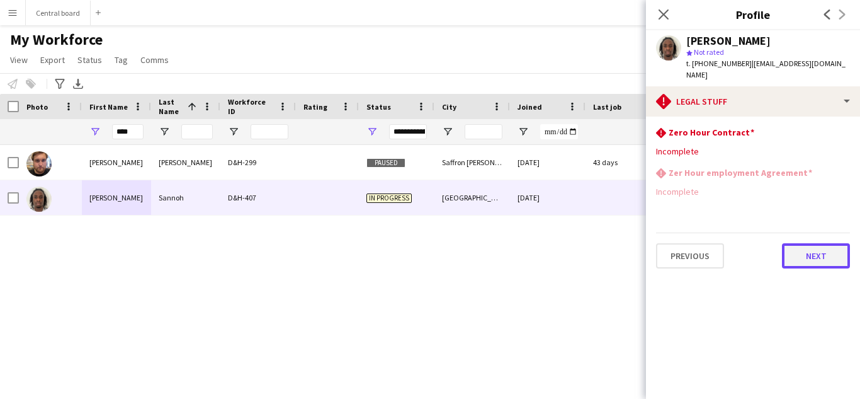
click at [811, 248] on button "Next" at bounding box center [816, 255] width 68 height 25
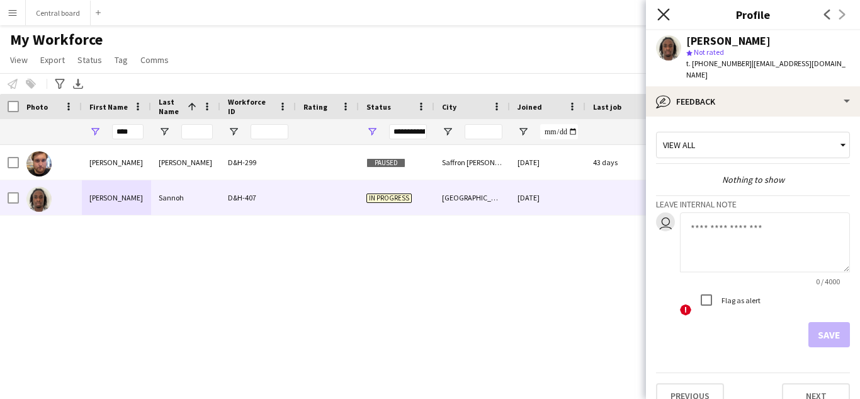
click at [664, 17] on icon "Close pop-in" at bounding box center [663, 14] width 12 height 12
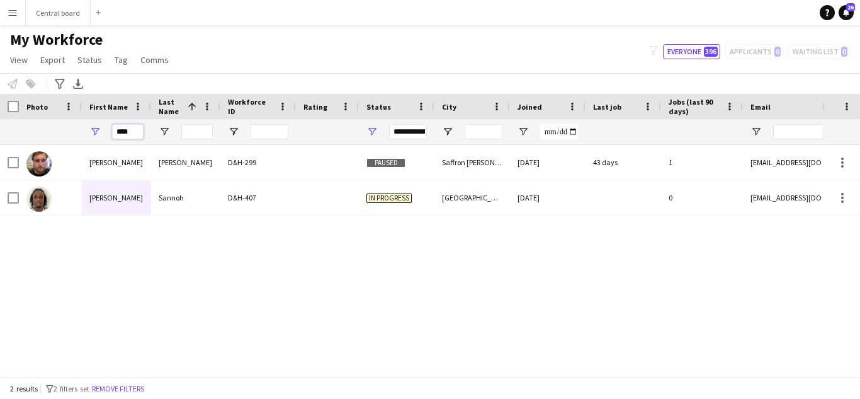
click at [134, 128] on input "****" at bounding box center [127, 131] width 31 height 15
type input "*"
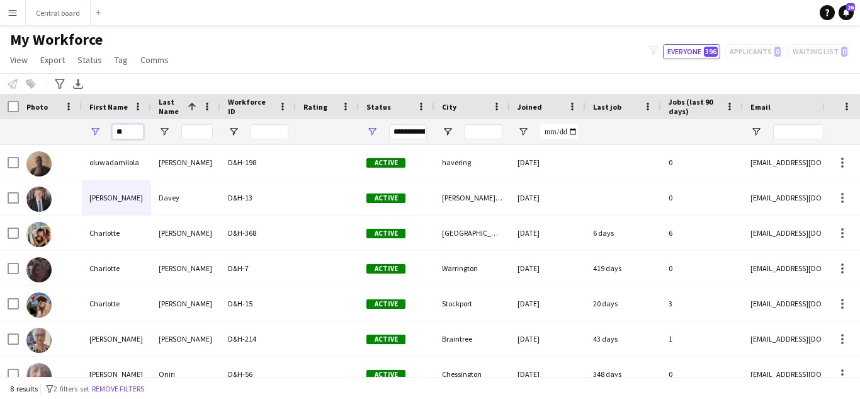
type input "*"
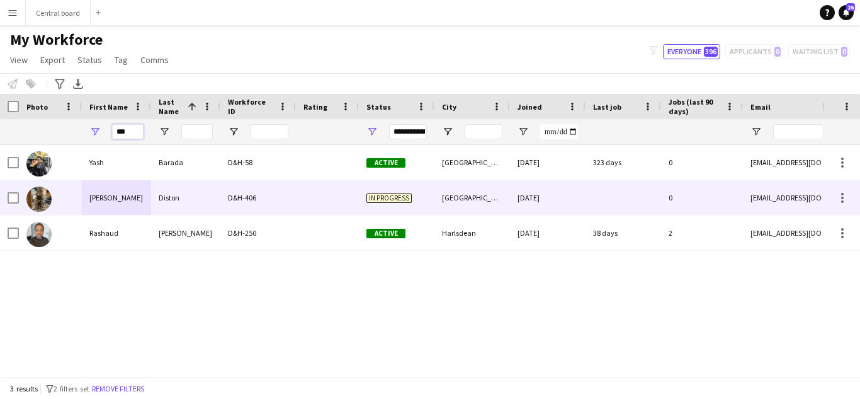
type input "***"
click at [190, 201] on div "Diston" at bounding box center [185, 197] width 69 height 35
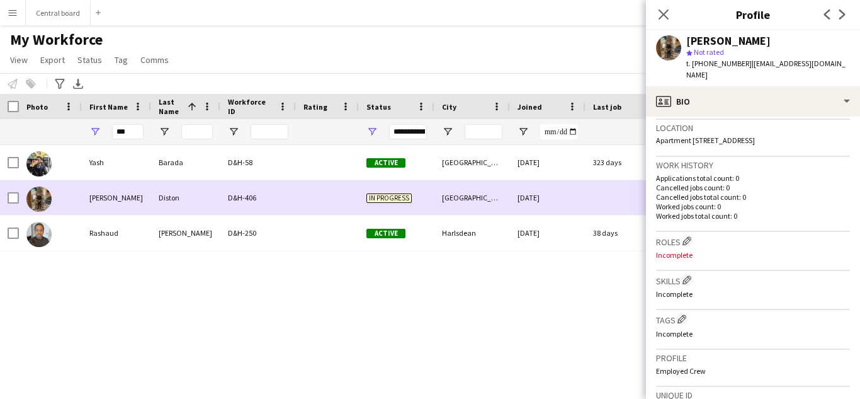
scroll to position [273, 0]
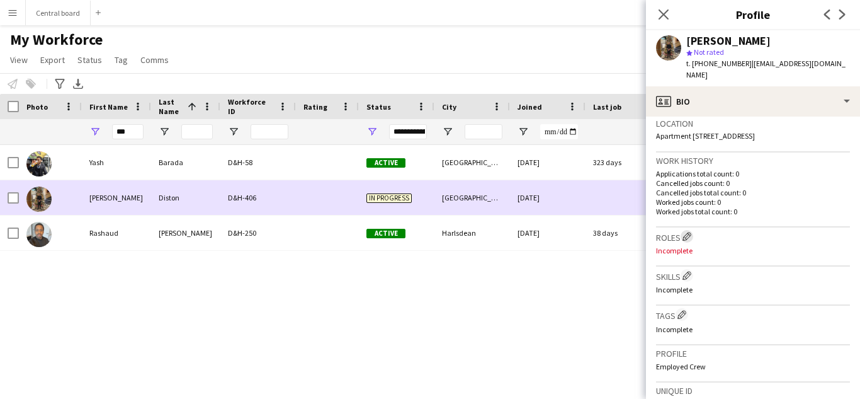
click at [688, 232] on app-icon "Edit crew company roles" at bounding box center [687, 236] width 9 height 9
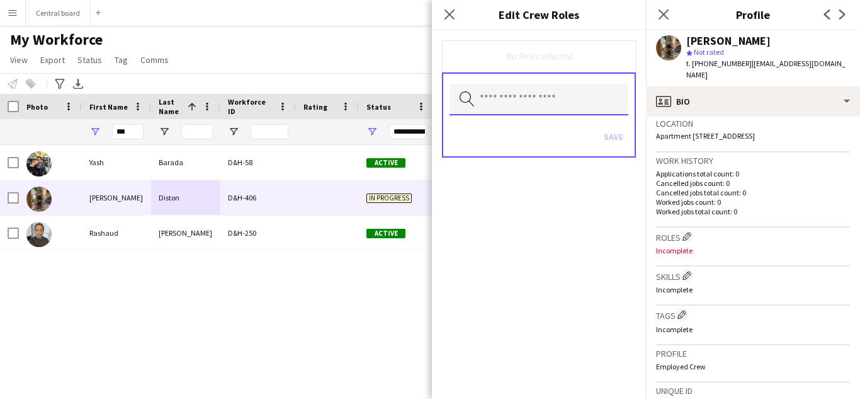
click at [570, 101] on input "text" at bounding box center [539, 99] width 179 height 31
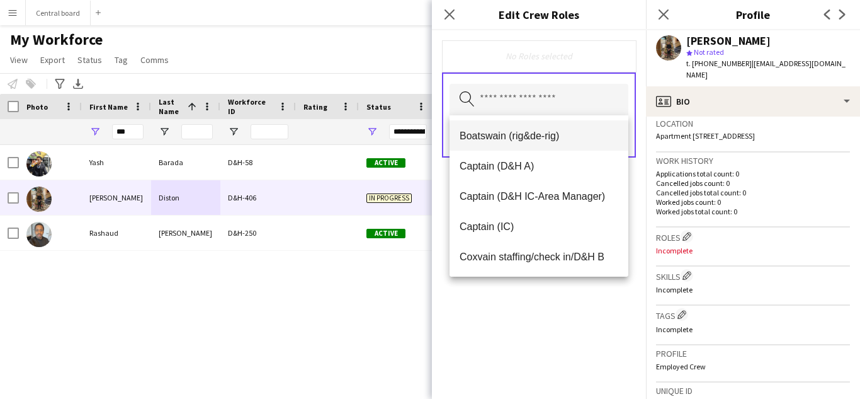
click at [553, 143] on mat-option "Boatswain (rig&de-rig)" at bounding box center [539, 135] width 179 height 30
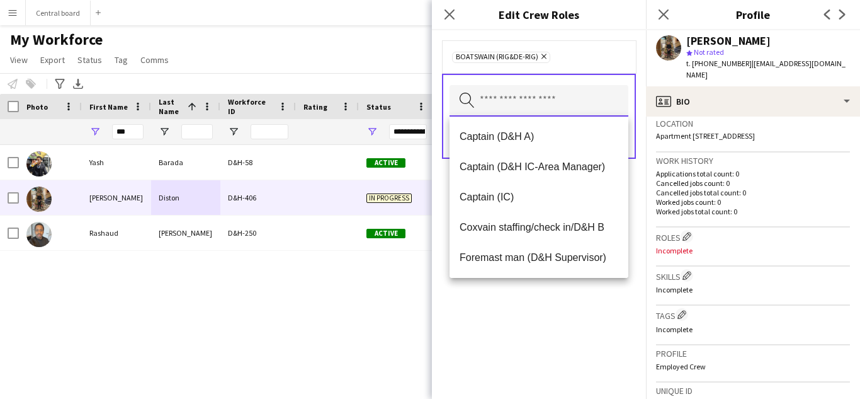
click at [559, 105] on input "text" at bounding box center [539, 100] width 179 height 31
click at [526, 142] on span "Captain (D&H A)" at bounding box center [539, 136] width 159 height 12
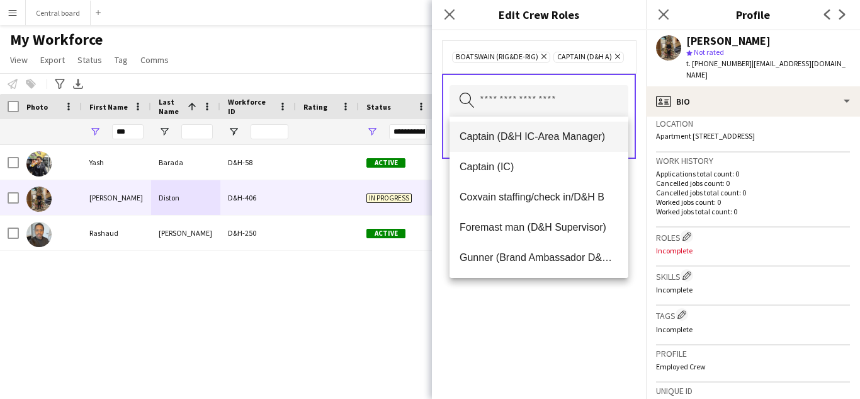
click at [535, 134] on span "Captain (D&H IC-Area Manager)" at bounding box center [539, 136] width 159 height 12
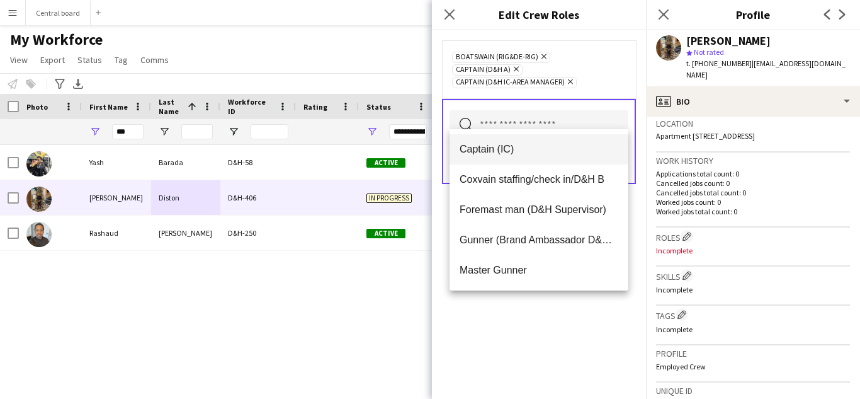
click at [533, 145] on span "Captain (IC)" at bounding box center [539, 149] width 159 height 12
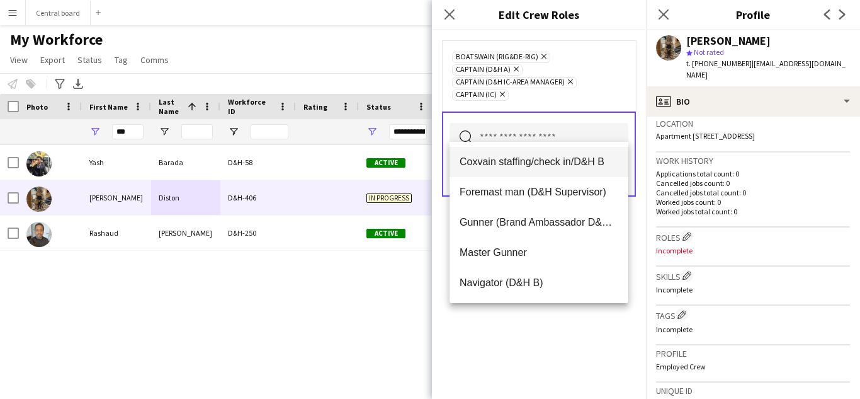
click at [537, 151] on mat-option "Coxvain staffing/check in/D&H B" at bounding box center [539, 162] width 179 height 30
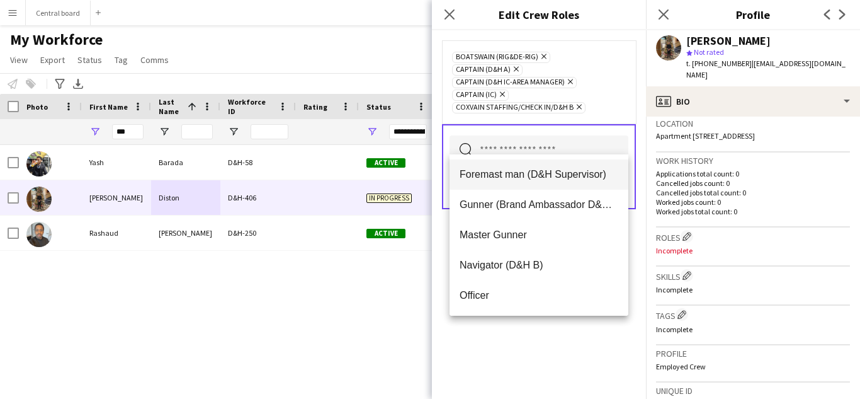
click at [540, 169] on span "Foremast man (D&H Supervisor)" at bounding box center [539, 174] width 159 height 12
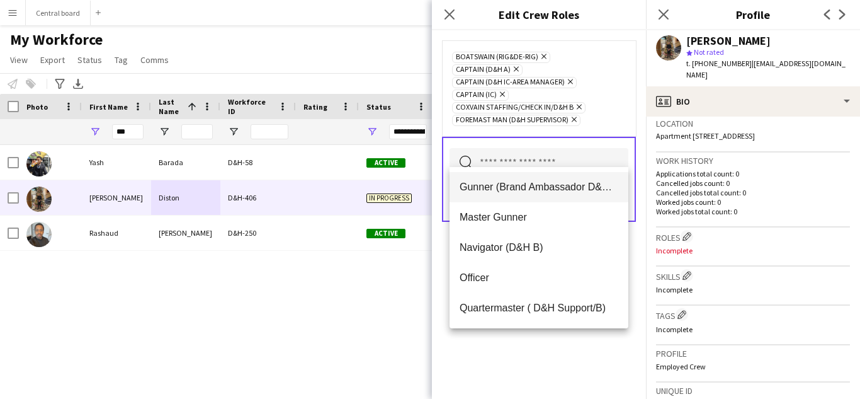
click at [527, 188] on span "Gunner (Brand Ambassador D&H B)" at bounding box center [539, 187] width 159 height 12
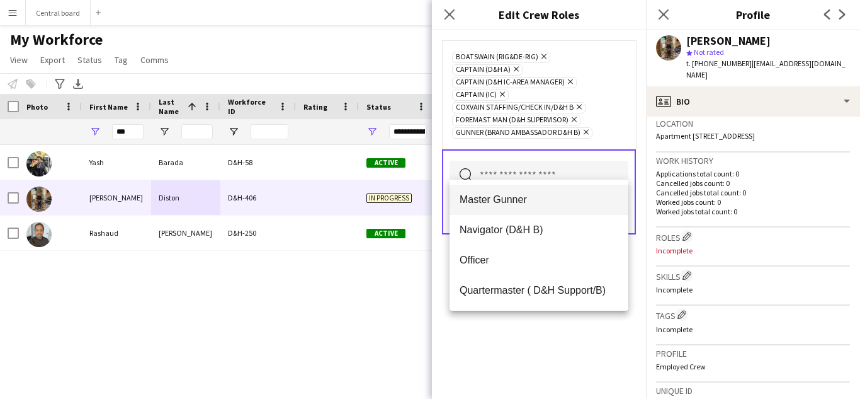
click at [526, 200] on span "Master Gunner" at bounding box center [539, 199] width 159 height 12
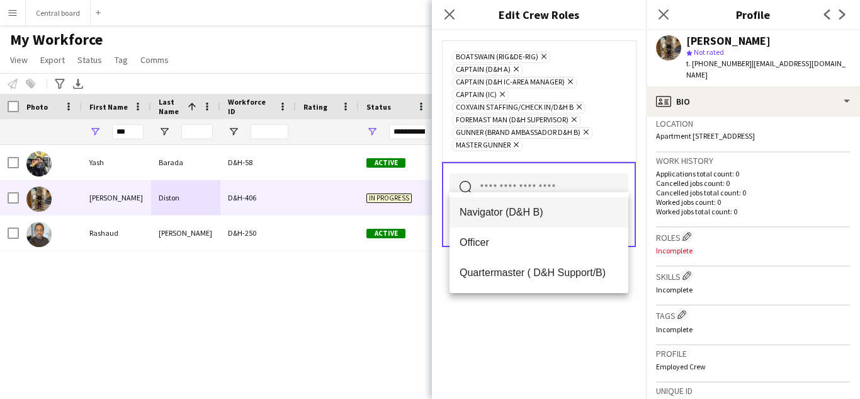
click at [518, 207] on span "Navigator (D&H B)" at bounding box center [539, 212] width 159 height 12
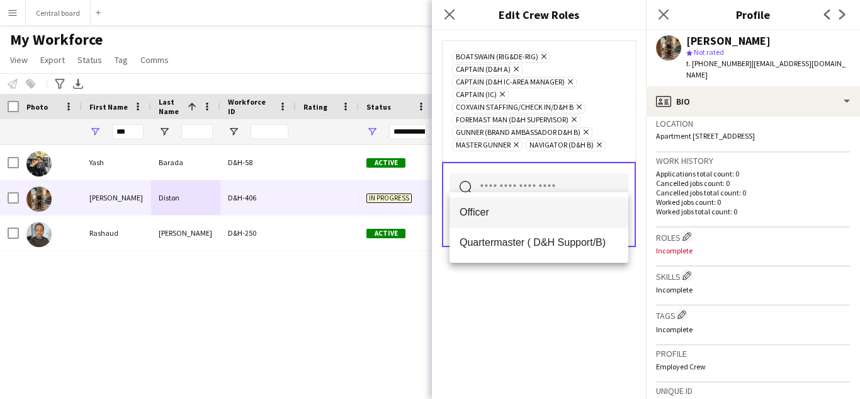
click at [514, 210] on span "Officer" at bounding box center [539, 212] width 159 height 12
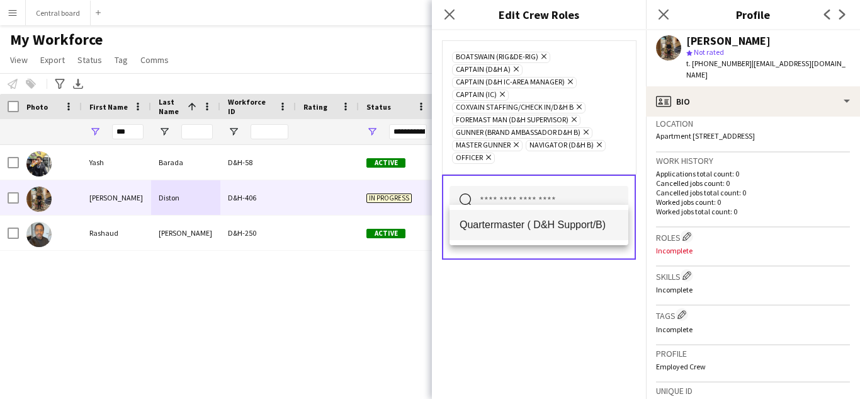
click at [520, 212] on mat-option "Quartermaster ( D&H Support/B)" at bounding box center [539, 225] width 179 height 30
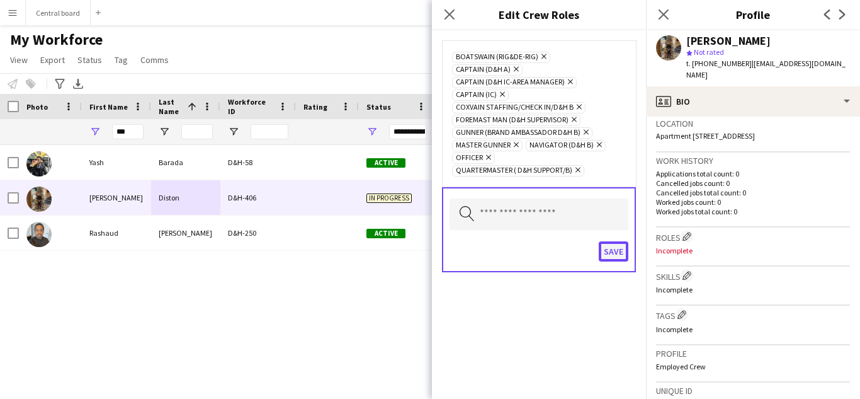
click at [622, 241] on button "Save" at bounding box center [614, 251] width 30 height 20
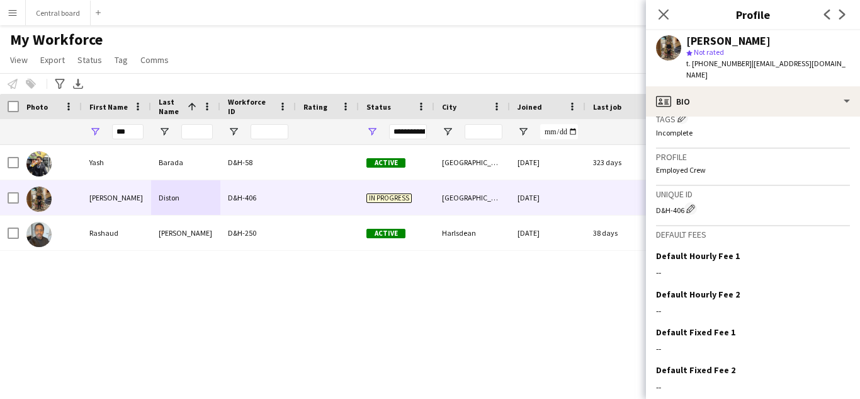
scroll to position [545, 0]
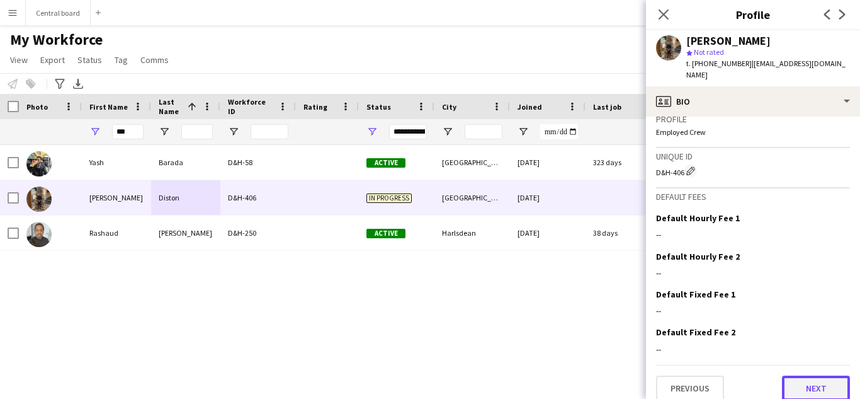
click at [810, 377] on button "Next" at bounding box center [816, 387] width 68 height 25
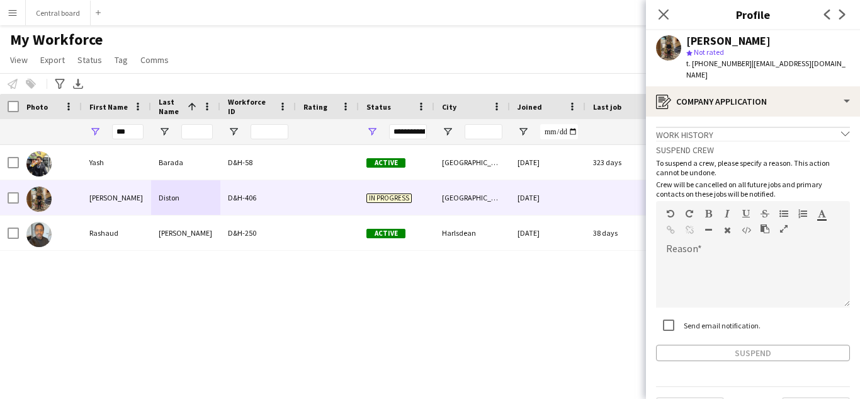
scroll to position [21, 0]
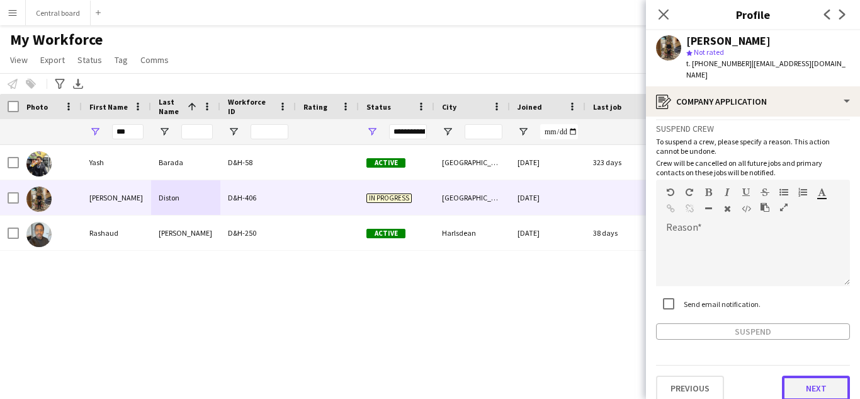
click at [812, 375] on button "Next" at bounding box center [816, 387] width 68 height 25
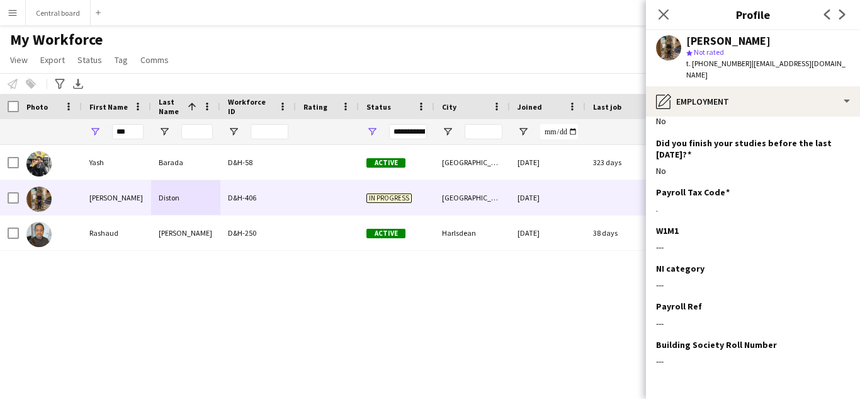
scroll to position [186, 0]
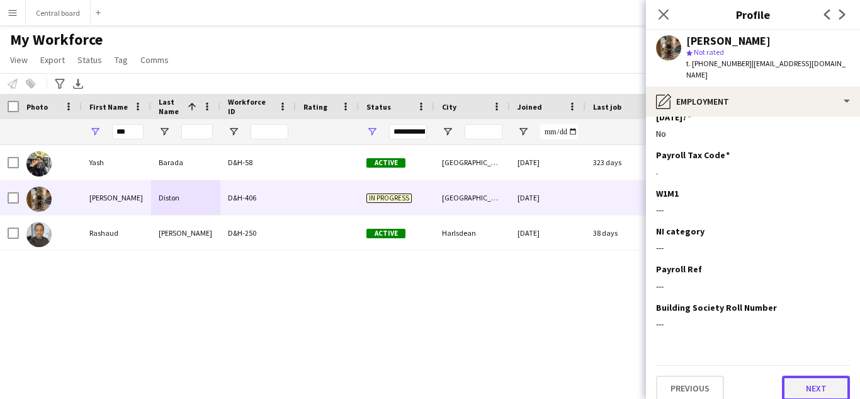
click at [812, 379] on button "Next" at bounding box center [816, 387] width 68 height 25
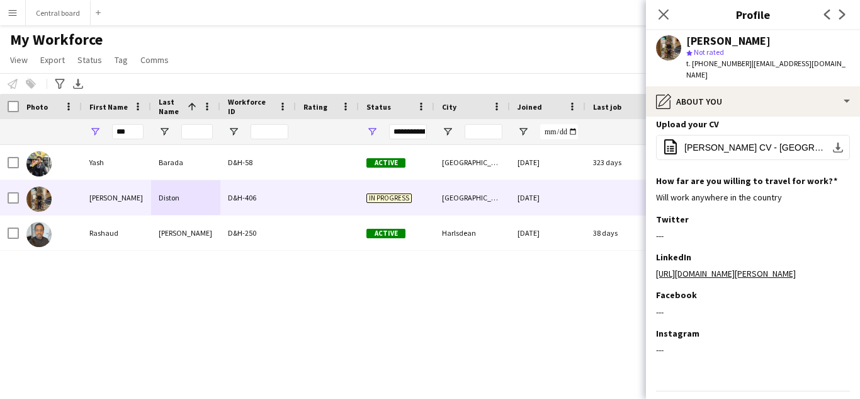
scroll to position [84, 0]
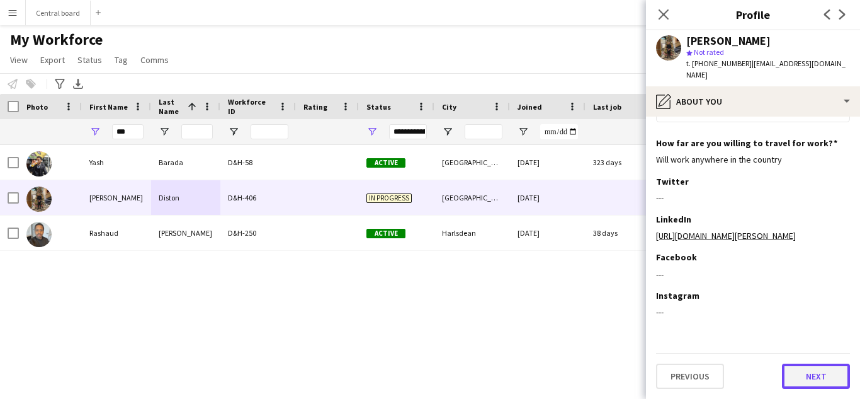
click at [812, 377] on button "Next" at bounding box center [816, 375] width 68 height 25
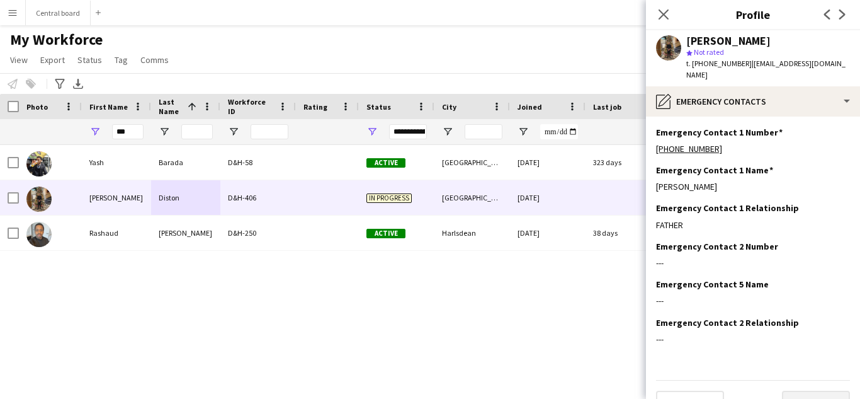
scroll to position [15, 0]
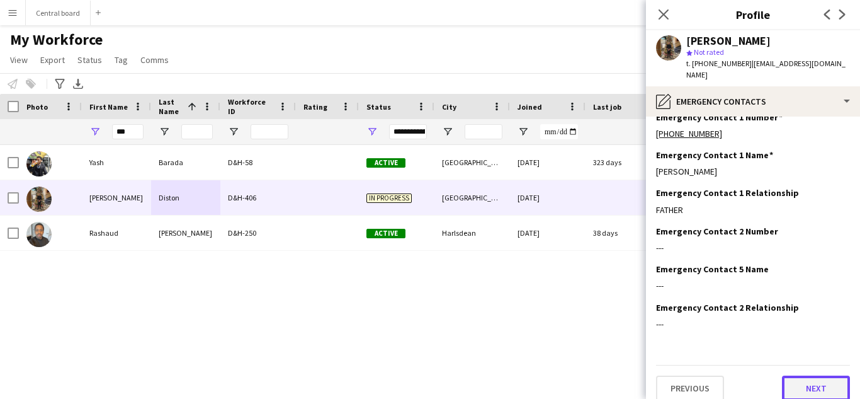
click at [812, 378] on button "Next" at bounding box center [816, 387] width 68 height 25
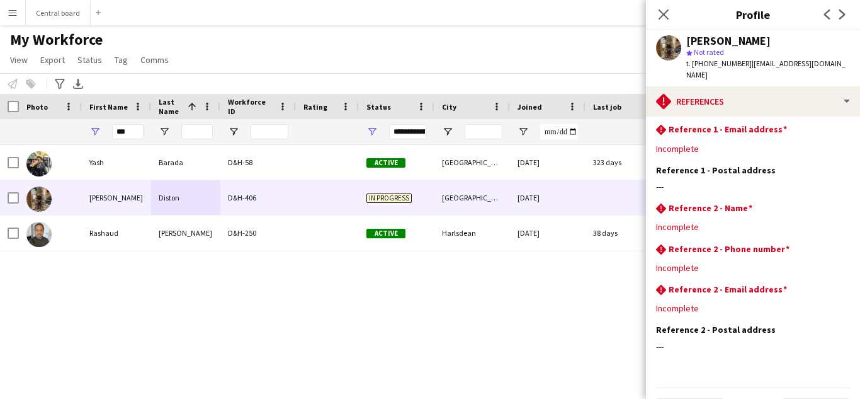
scroll to position [106, 0]
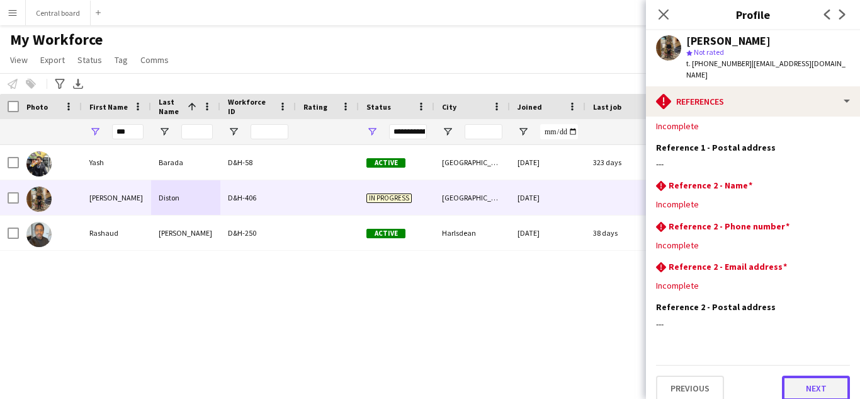
click at [813, 380] on button "Next" at bounding box center [816, 387] width 68 height 25
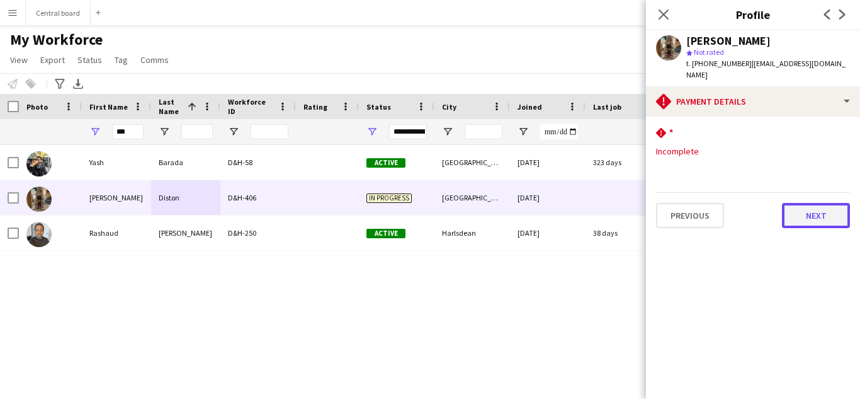
click at [817, 205] on button "Next" at bounding box center [816, 215] width 68 height 25
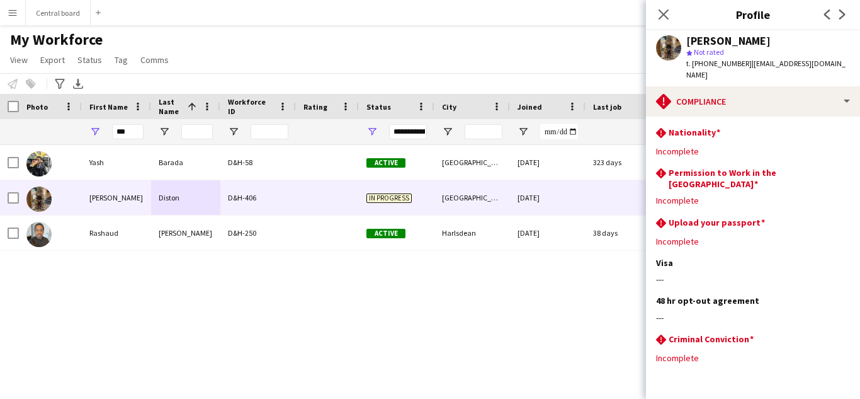
scroll to position [25, 0]
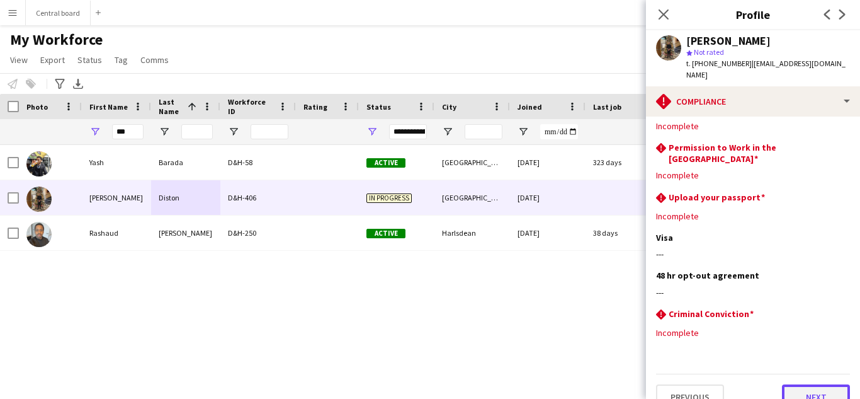
click at [809, 384] on button "Next" at bounding box center [816, 396] width 68 height 25
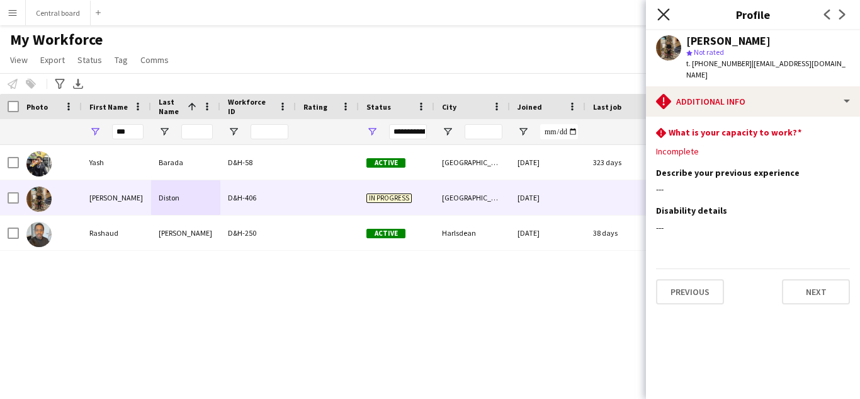
click at [664, 16] on icon "Close pop-in" at bounding box center [663, 14] width 12 height 12
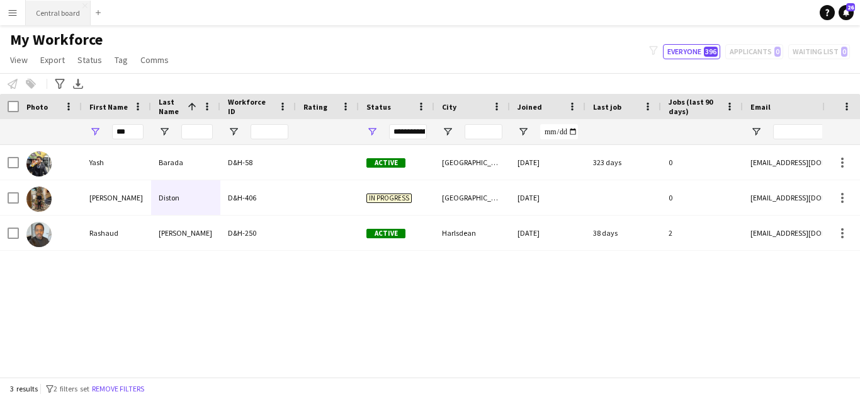
click at [56, 12] on button "Central board Close" at bounding box center [58, 13] width 65 height 25
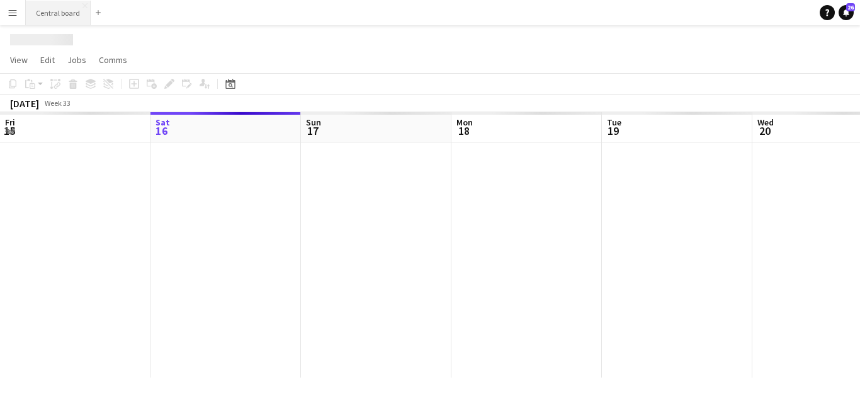
scroll to position [0, 301]
